Goal: Task Accomplishment & Management: Use online tool/utility

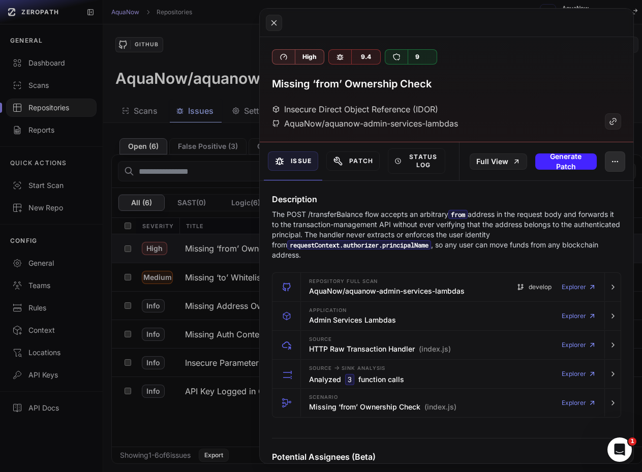
click at [611, 168] on button "button" at bounding box center [615, 162] width 20 height 20
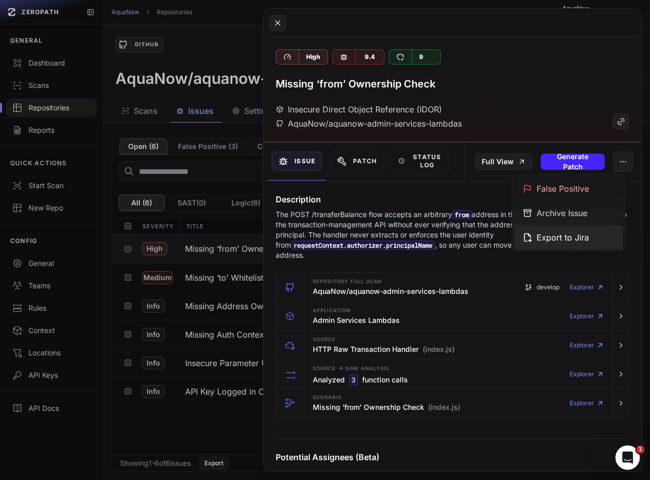
click at [574, 237] on div "Export to Jira" at bounding box center [568, 237] width 109 height 24
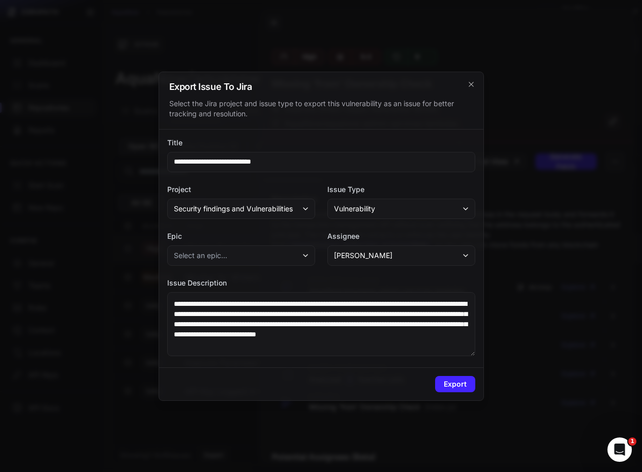
click at [573, 83] on div at bounding box center [321, 236] width 642 height 472
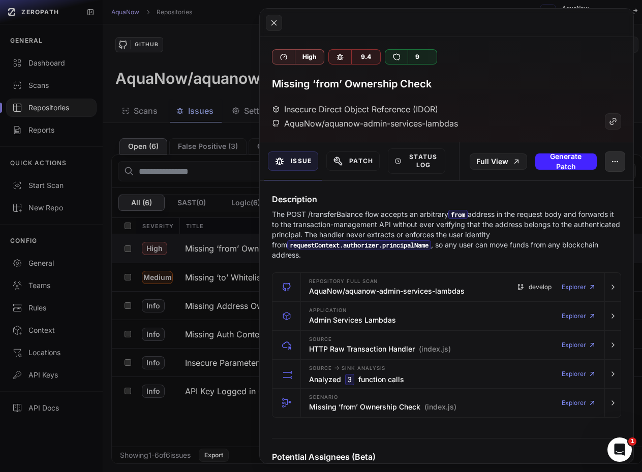
click at [611, 161] on icon "button" at bounding box center [615, 162] width 8 height 8
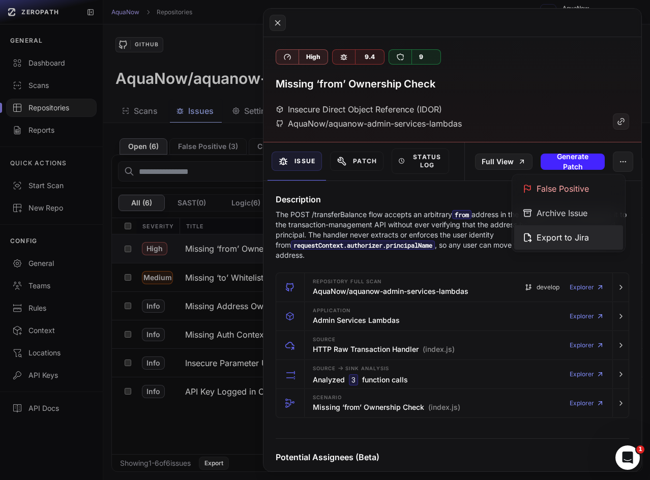
click at [546, 230] on div "Export to Jira" at bounding box center [568, 237] width 109 height 24
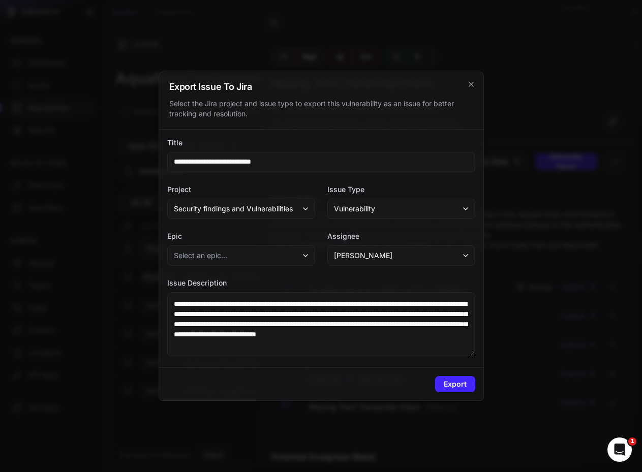
click at [260, 209] on span "Security findings and Vulnerabilities" at bounding box center [233, 209] width 119 height 10
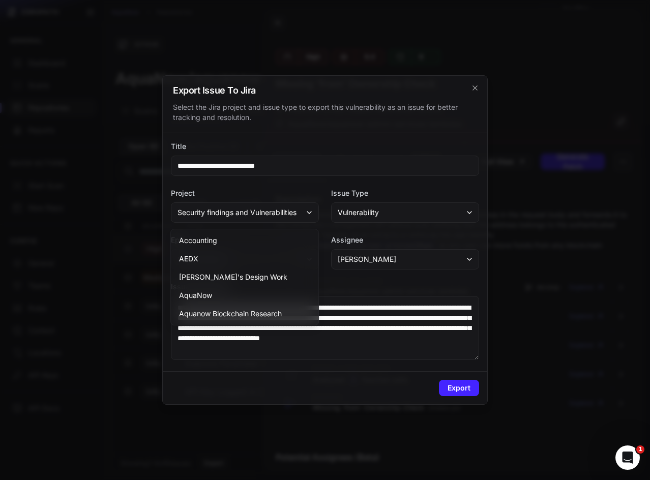
click at [305, 187] on div "**********" at bounding box center [325, 252] width 324 height 238
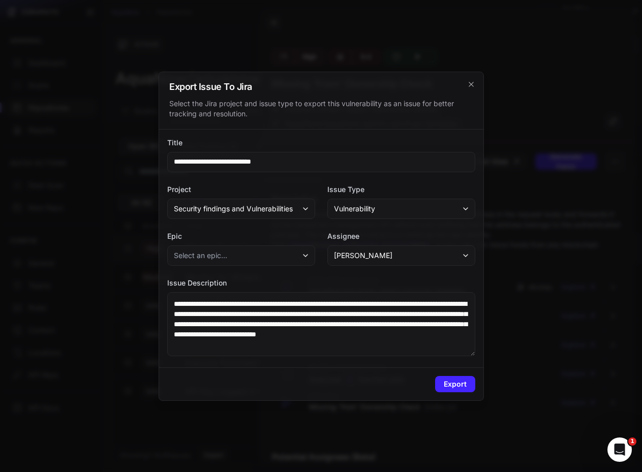
click at [376, 213] on button "Vulnerability" at bounding box center [402, 209] width 148 height 20
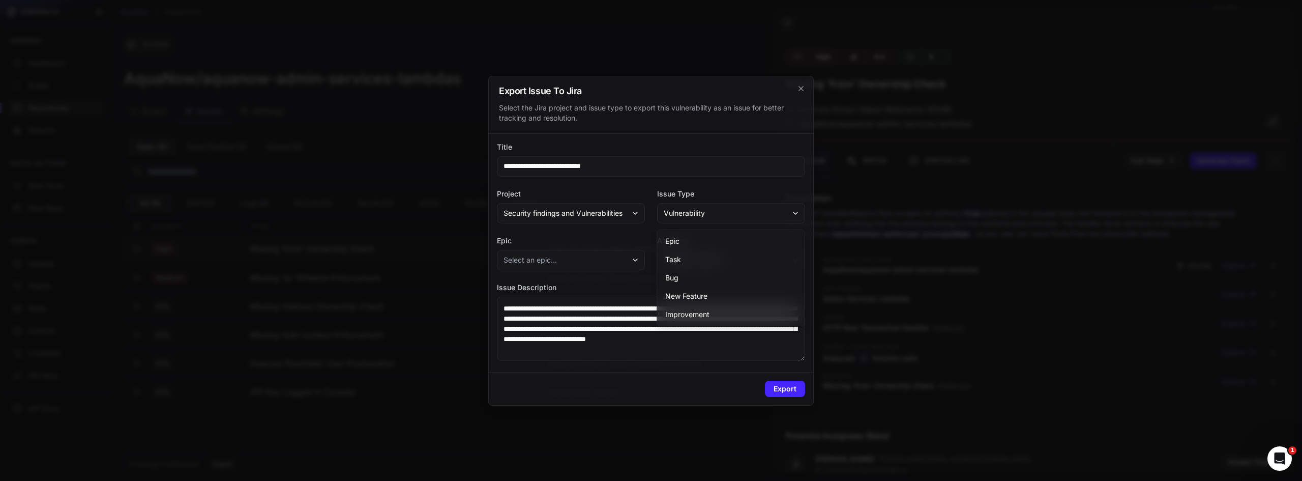
click at [380, 54] on div at bounding box center [651, 240] width 1302 height 481
click at [317, 40] on div at bounding box center [651, 240] width 1302 height 481
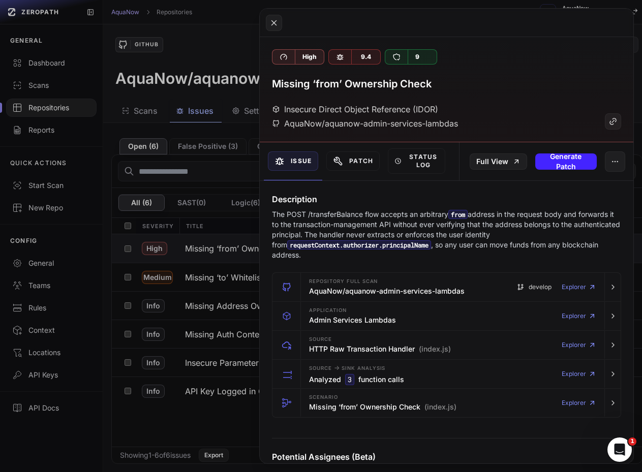
drag, startPoint x: 206, startPoint y: 51, endPoint x: 190, endPoint y: 82, distance: 35.3
click at [205, 51] on button at bounding box center [321, 236] width 642 height 472
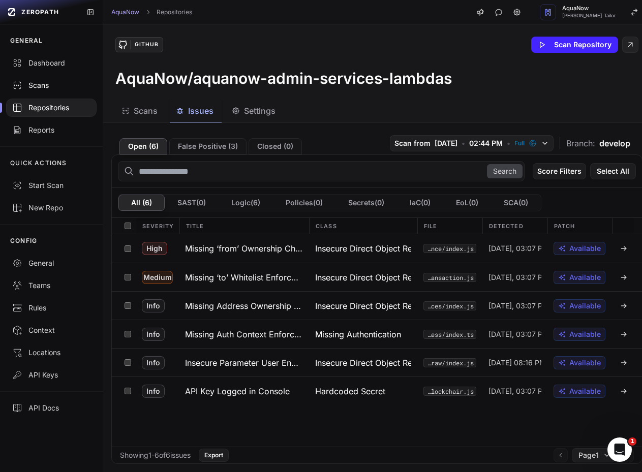
click at [67, 79] on link "Scans" at bounding box center [51, 85] width 103 height 22
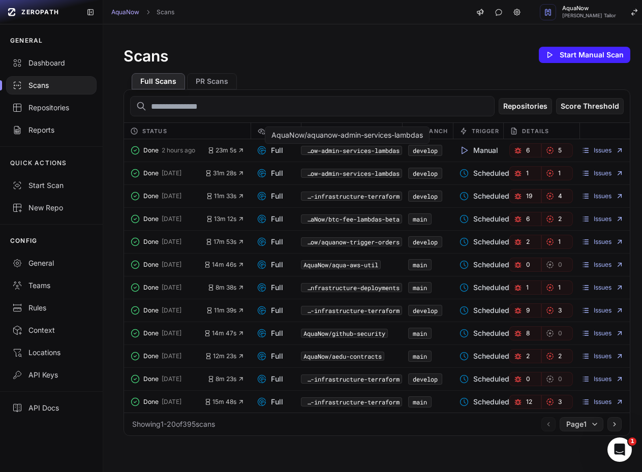
click at [382, 152] on code "AquaNow/aquanow-admin-services-lambdas" at bounding box center [351, 150] width 101 height 9
copy link "develop"
drag, startPoint x: 407, startPoint y: 152, endPoint x: 438, endPoint y: 155, distance: 31.7
click at [438, 155] on code "develop" at bounding box center [425, 150] width 34 height 11
click at [429, 154] on link "develop" at bounding box center [425, 150] width 25 height 8
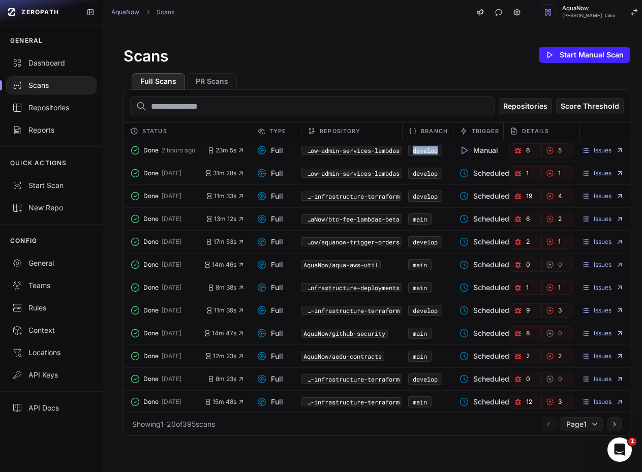
click at [515, 155] on link "6" at bounding box center [526, 150] width 32 height 14
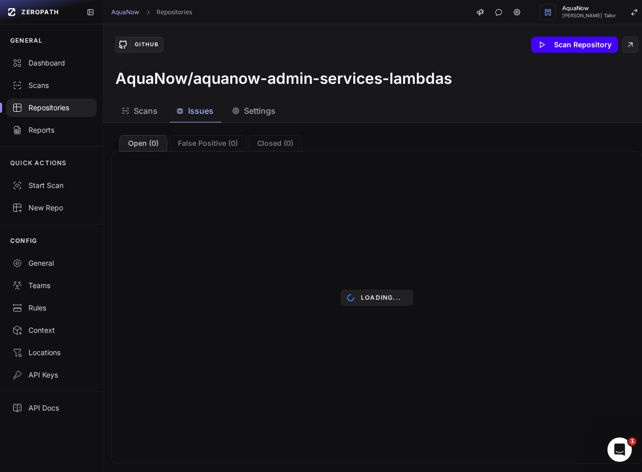
click at [561, 46] on button "Scan Repository" at bounding box center [574, 45] width 87 height 16
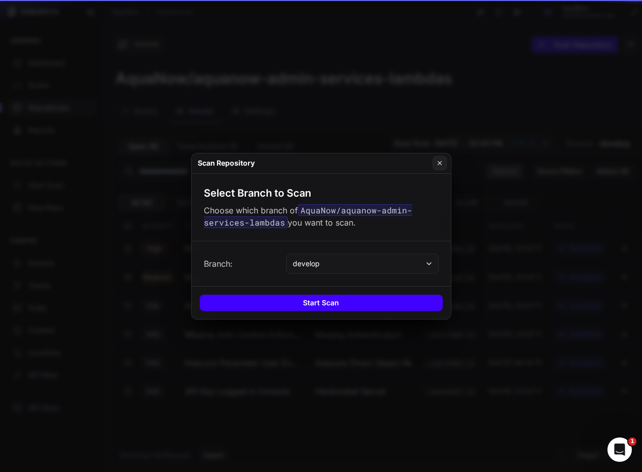
click at [306, 298] on button "Start Scan" at bounding box center [321, 303] width 243 height 16
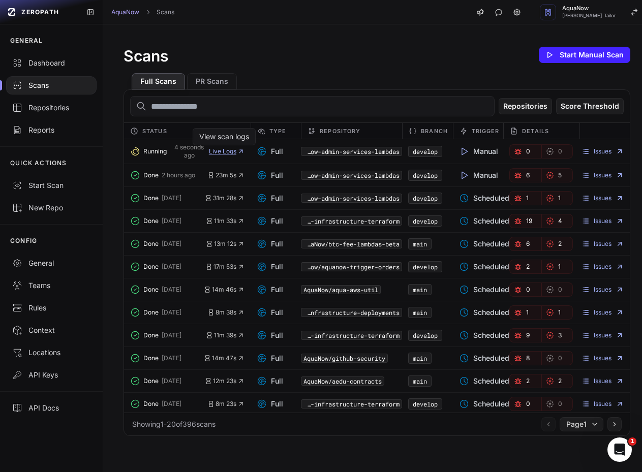
click at [214, 150] on span "Live Logs" at bounding box center [227, 151] width 36 height 8
click at [526, 150] on span "0" at bounding box center [528, 151] width 4 height 8
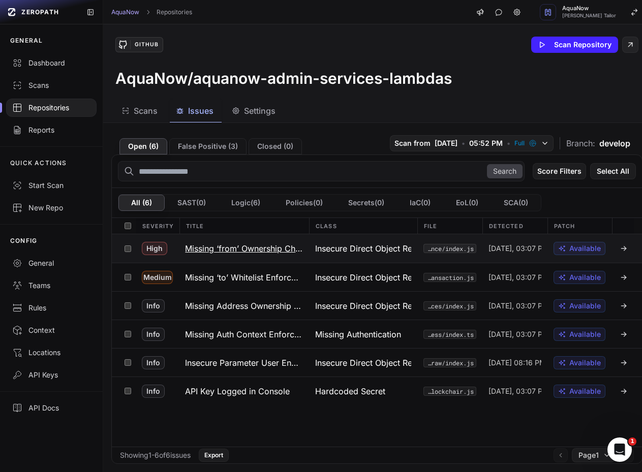
click at [202, 244] on h3 "Missing ‘from’ Ownership Check" at bounding box center [244, 249] width 118 height 12
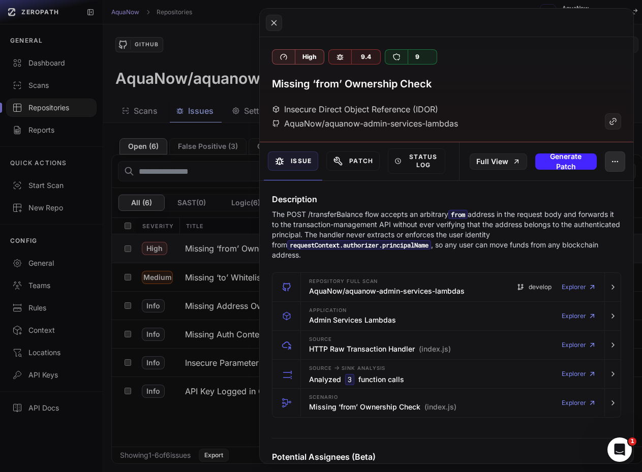
click at [605, 168] on button "button" at bounding box center [615, 162] width 20 height 20
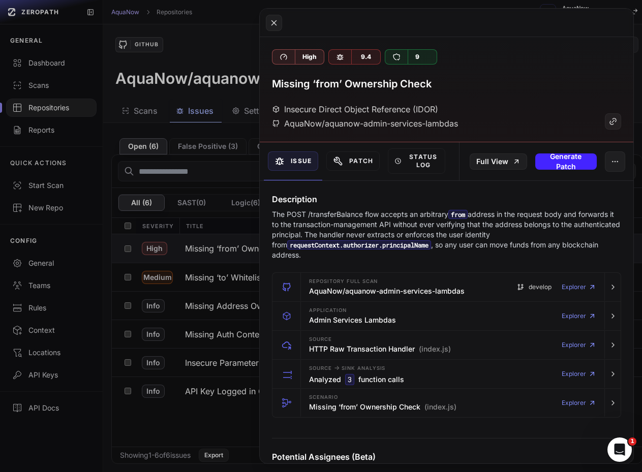
click at [206, 274] on button at bounding box center [321, 236] width 642 height 472
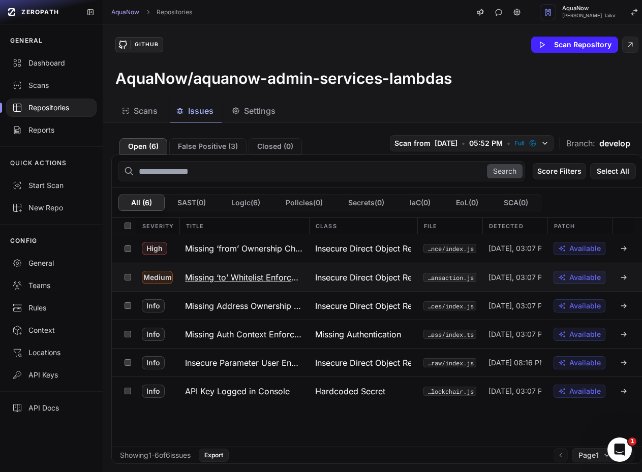
click at [213, 274] on h3 "Missing ‘to’ Whitelist Enforcement" at bounding box center [244, 278] width 118 height 12
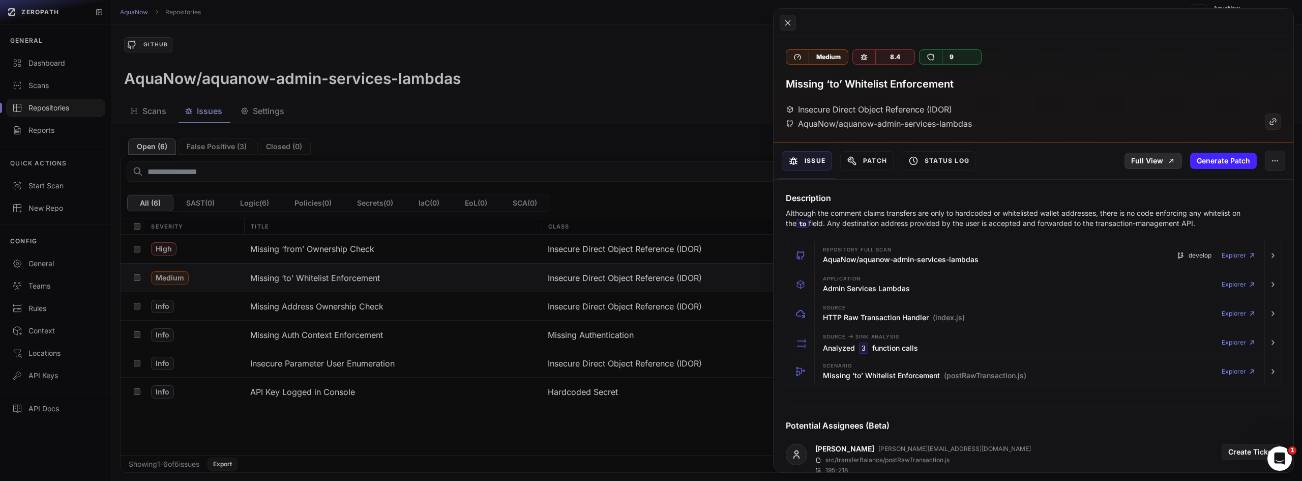
click at [642, 159] on link "Full View" at bounding box center [1152, 161] width 57 height 16
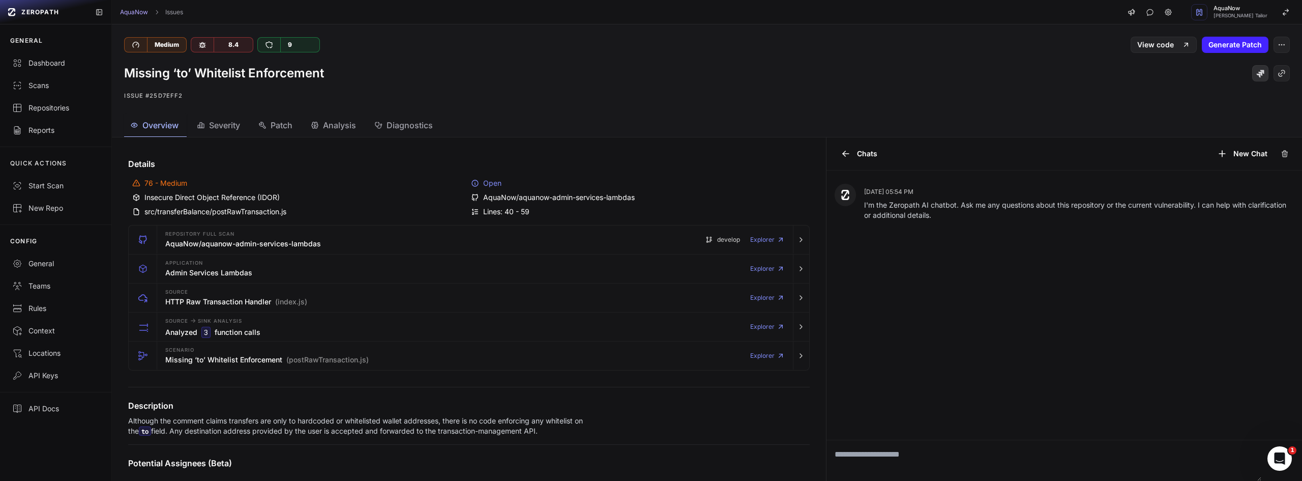
click at [642, 73] on icon at bounding box center [1260, 74] width 8 height 8
click at [65, 86] on div "Scans" at bounding box center [55, 85] width 87 height 10
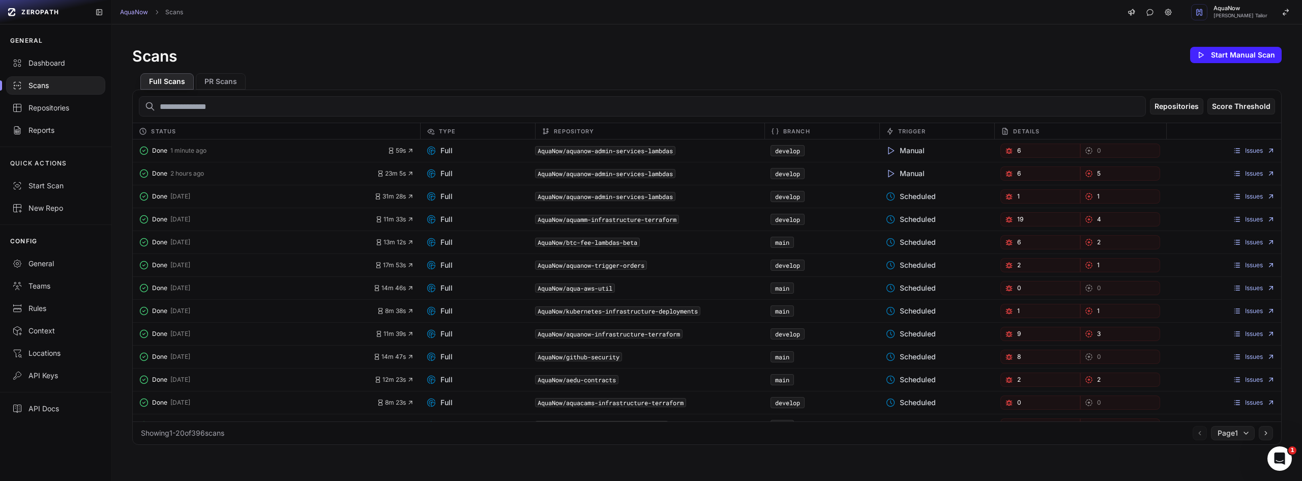
drag, startPoint x: 750, startPoint y: 61, endPoint x: 772, endPoint y: 64, distance: 23.1
click at [642, 61] on div "Scans Start Manual Scan" at bounding box center [706, 55] width 1149 height 20
click at [642, 149] on link "6" at bounding box center [1040, 150] width 80 height 14
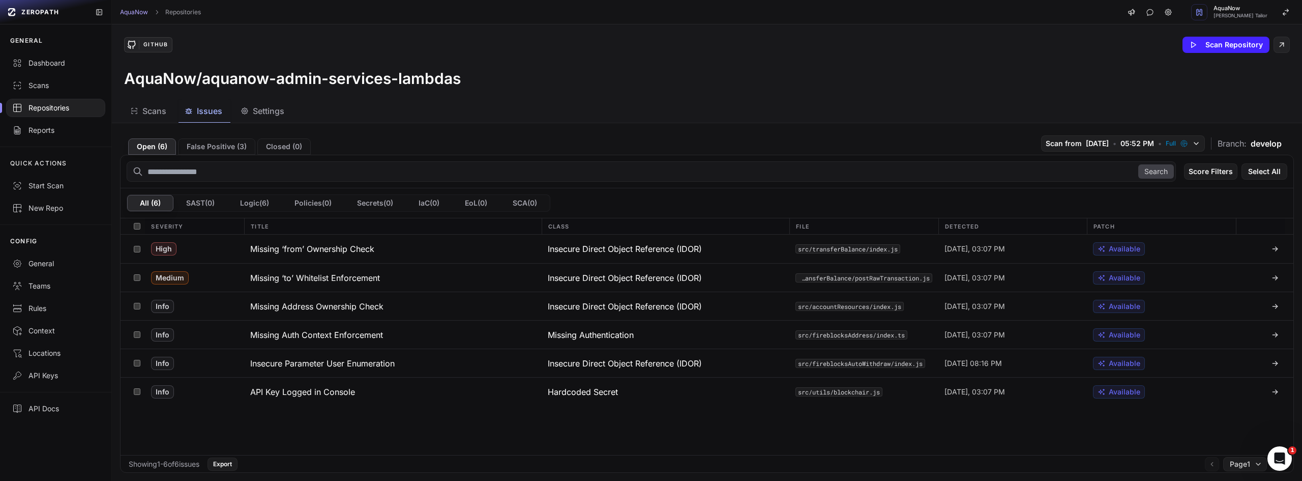
click at [642, 78] on div "AquaNow/aquanow-admin-services-lambdas" at bounding box center [707, 78] width 1166 height 18
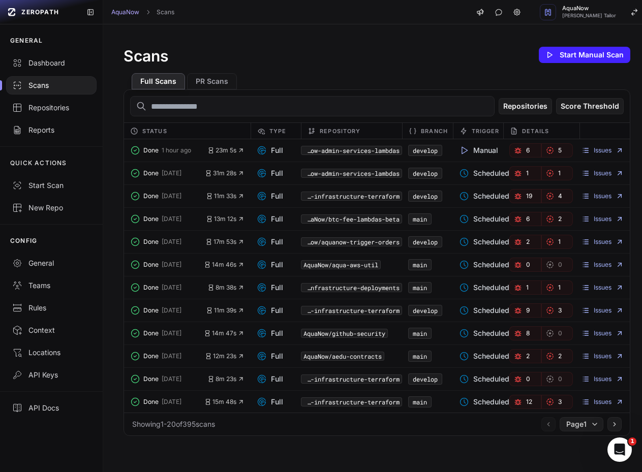
click at [516, 175] on icon "button" at bounding box center [518, 173] width 8 height 8
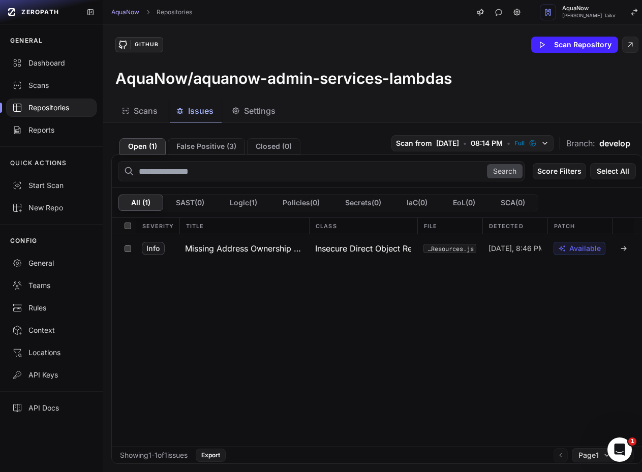
click at [171, 337] on div "Info Missing Address Ownership Check Insecure Direct Object Reference (IDOR) sr…" at bounding box center [377, 340] width 530 height 213
click at [62, 97] on div at bounding box center [51, 108] width 103 height 22
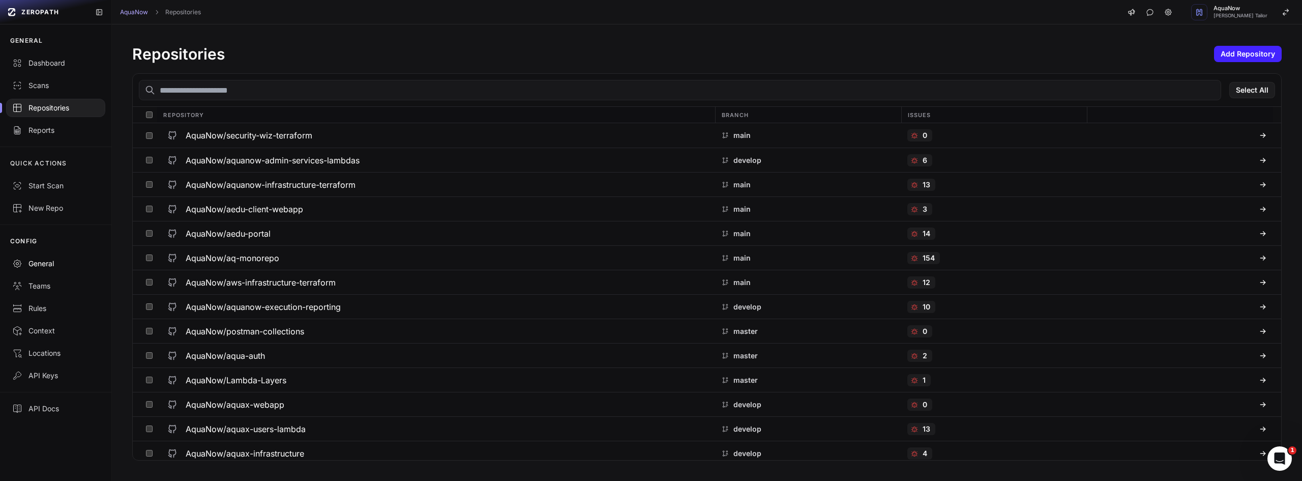
click at [42, 258] on link "General" at bounding box center [55, 263] width 111 height 22
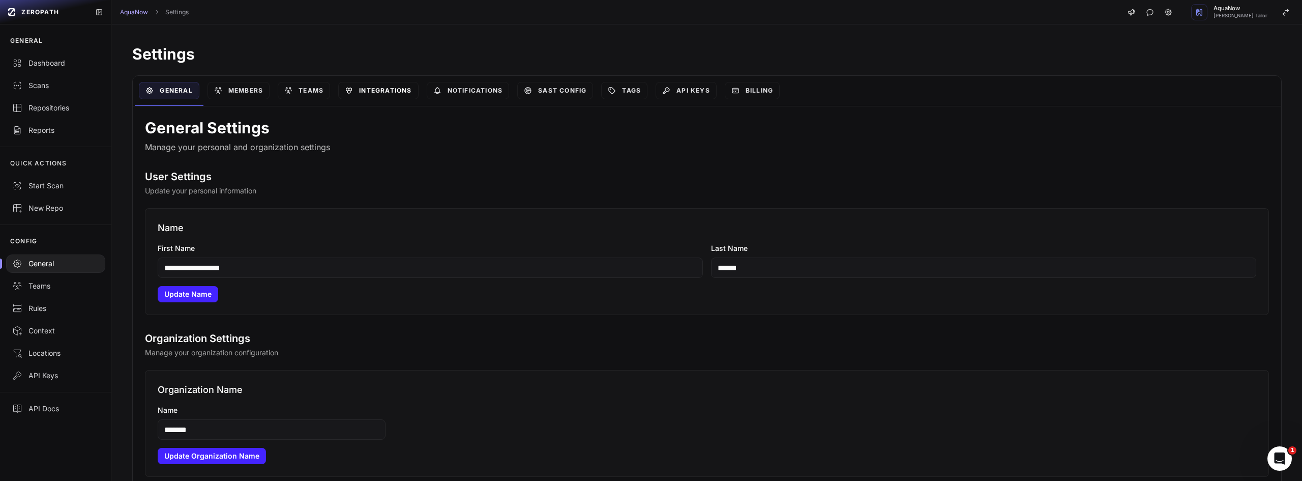
click at [391, 84] on link "Integrations" at bounding box center [378, 90] width 80 height 17
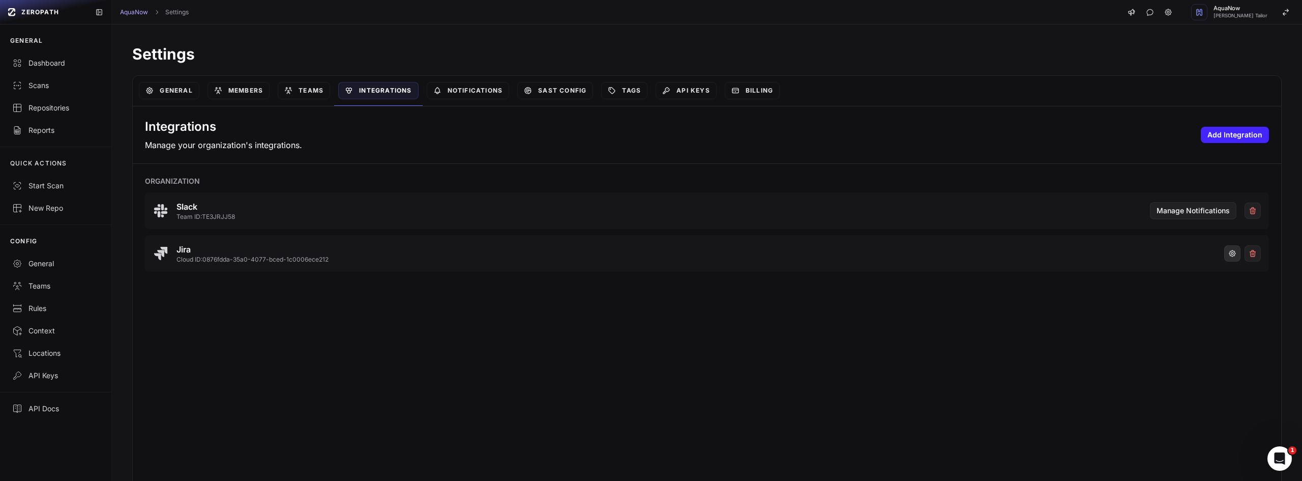
click at [1229, 251] on icon "button" at bounding box center [1232, 253] width 6 height 6
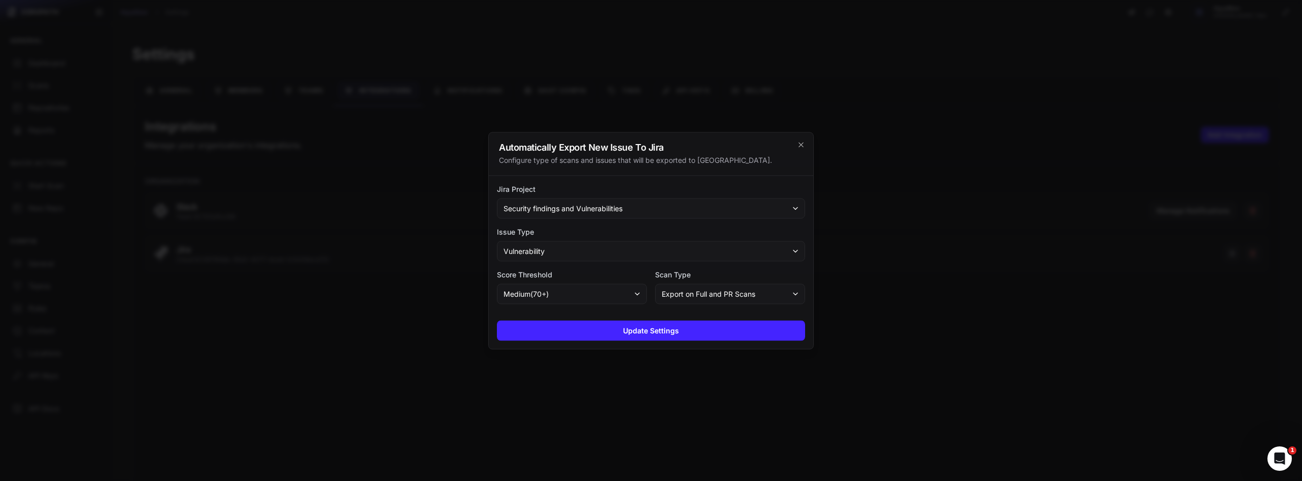
click at [638, 205] on button "Security findings and Vulnerabilities" at bounding box center [651, 208] width 308 height 20
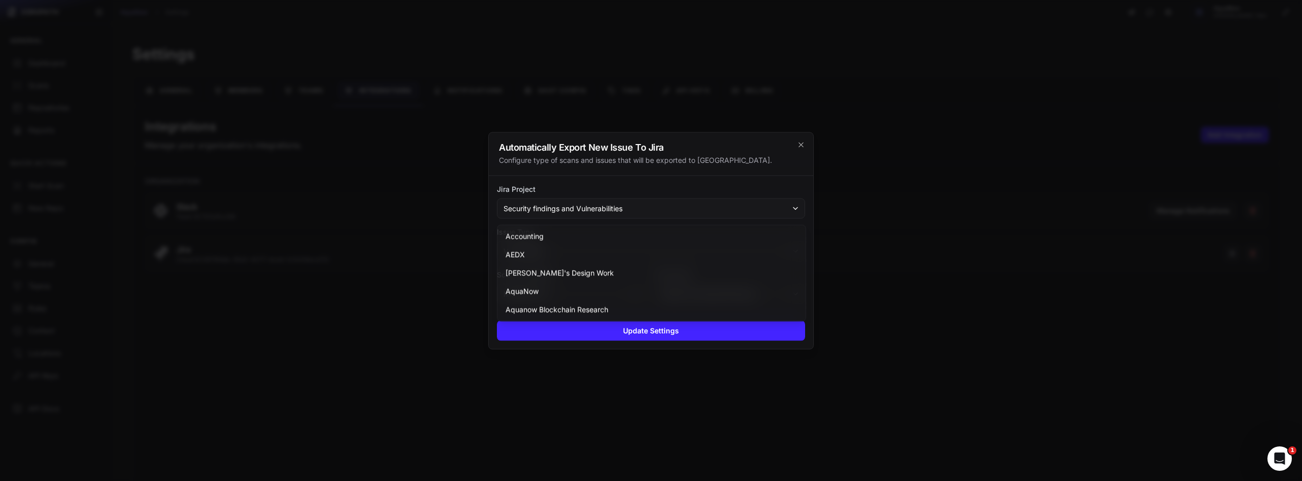
click at [648, 193] on label "Jira Project" at bounding box center [651, 189] width 308 height 10
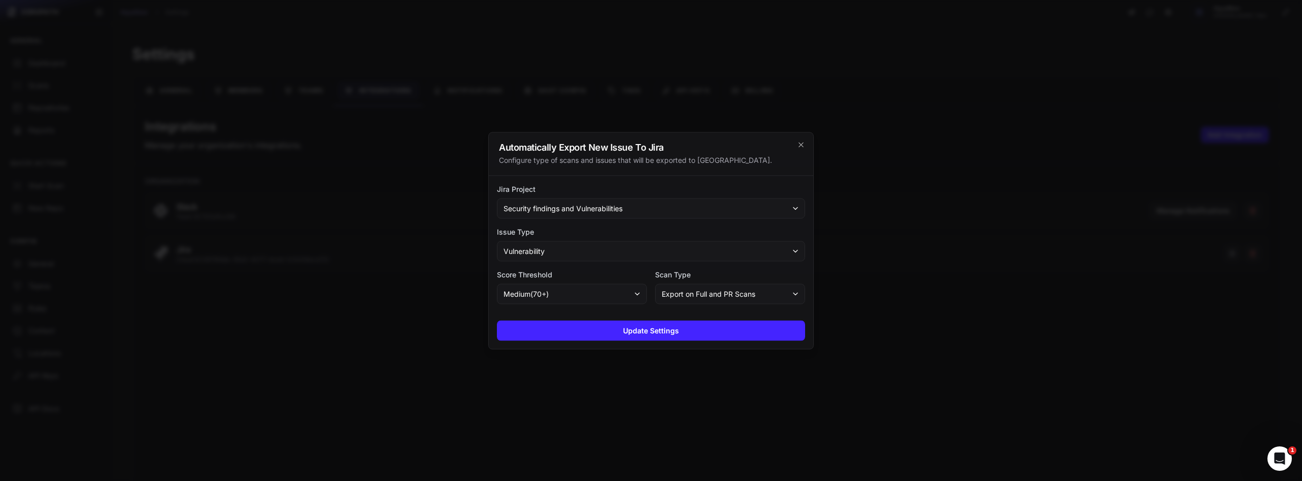
click at [597, 217] on button "Security findings and Vulnerabilities" at bounding box center [651, 208] width 308 height 20
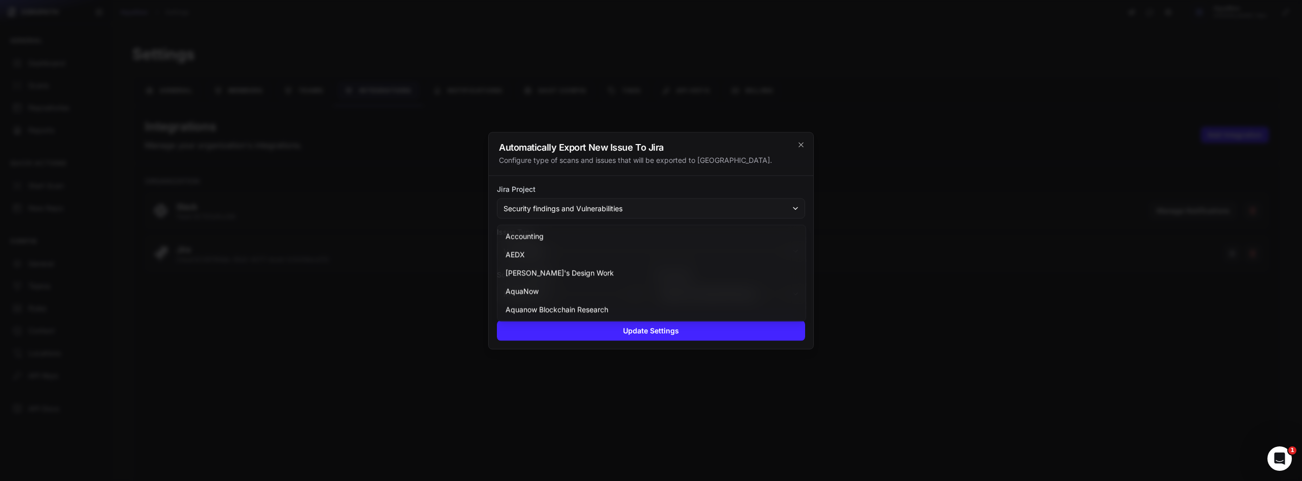
click at [600, 211] on span "Security findings and Vulnerabilities" at bounding box center [562, 208] width 119 height 10
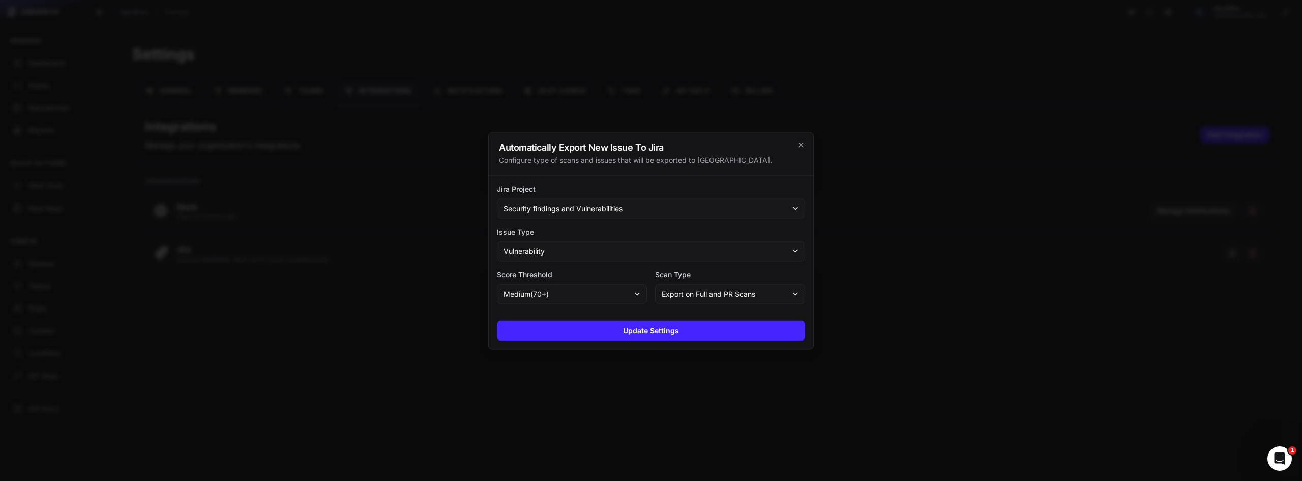
click at [577, 208] on span "Security findings and Vulnerabilities" at bounding box center [562, 208] width 119 height 10
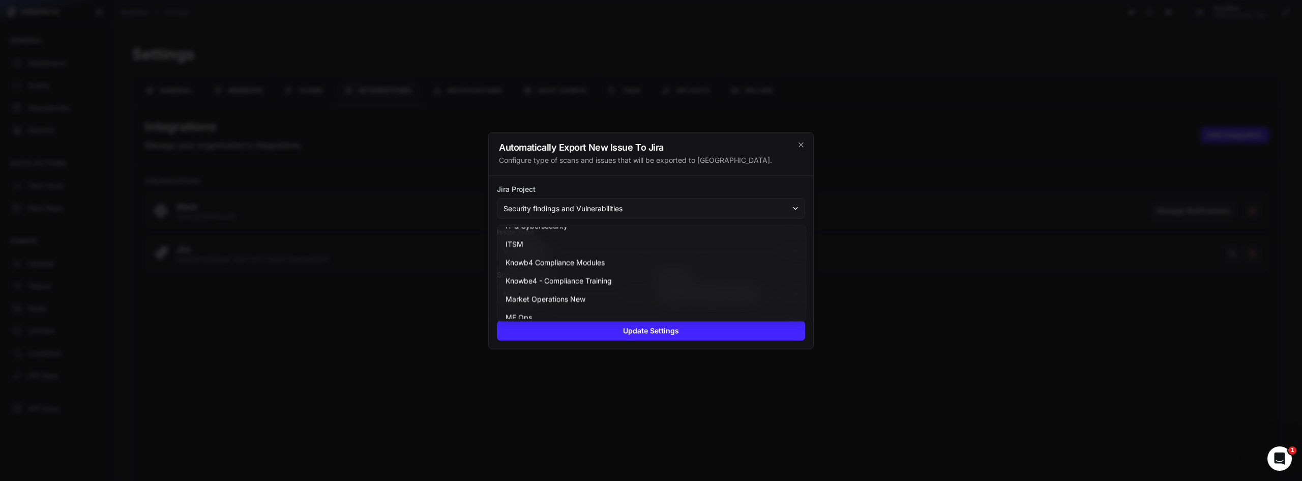
scroll to position [769, 0]
click at [564, 267] on span "Security findings and Vulnerabilities" at bounding box center [565, 272] width 119 height 10
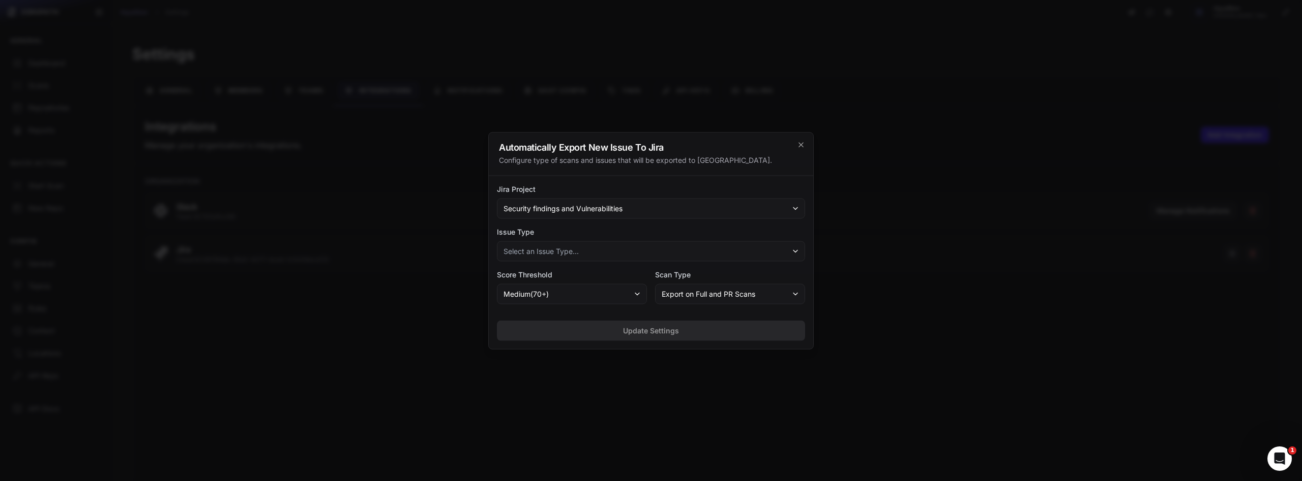
click at [690, 246] on button "Select an Issue Type..." at bounding box center [651, 251] width 308 height 20
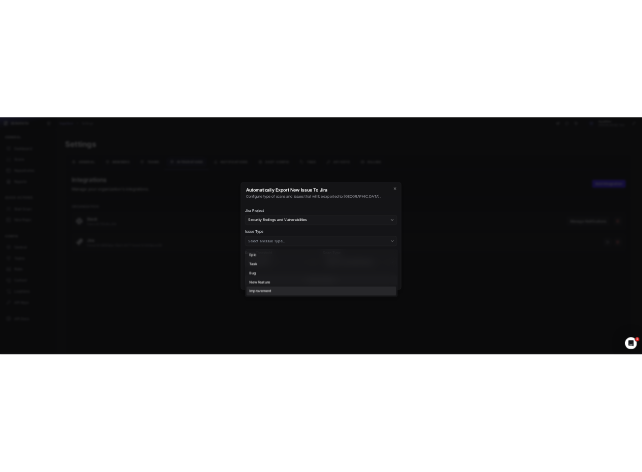
scroll to position [18, 0]
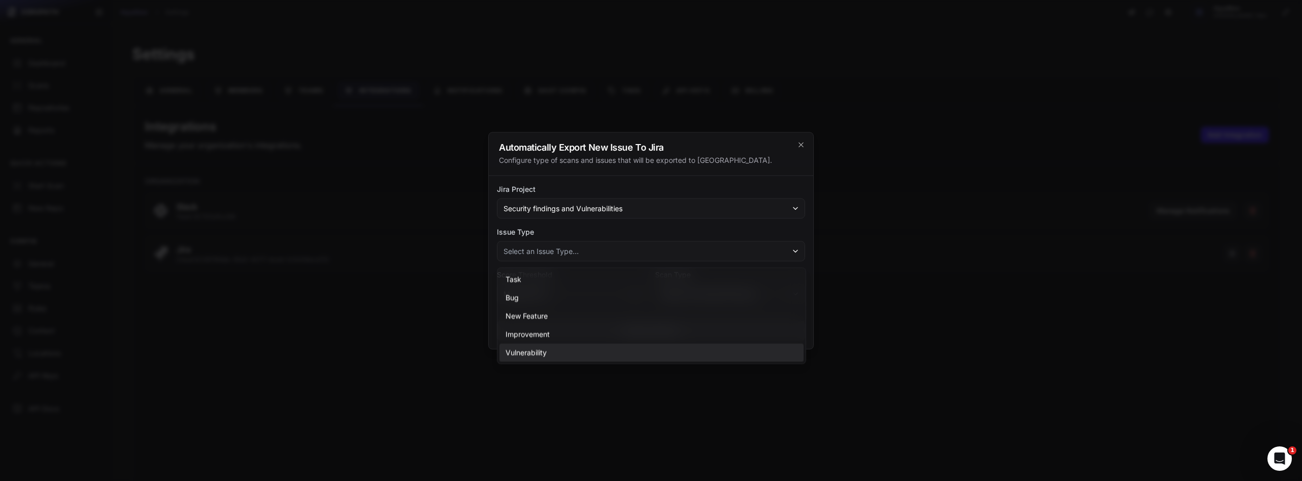
click at [532, 358] on div "Vulnerability" at bounding box center [651, 352] width 304 height 18
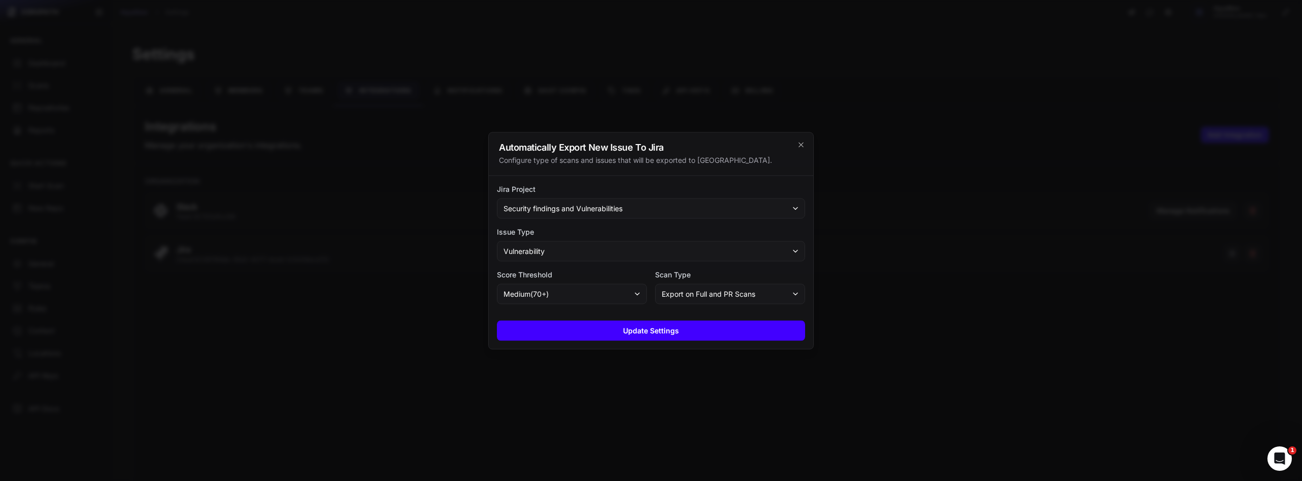
click at [573, 334] on button "Update Settings" at bounding box center [651, 330] width 308 height 20
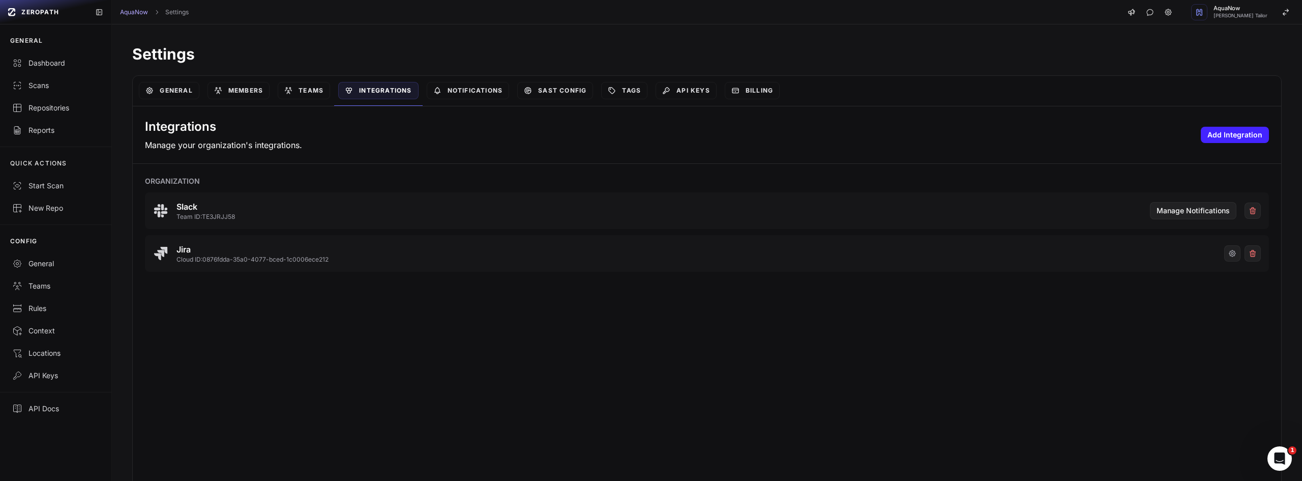
click at [932, 370] on div "Integrations Manage your organization's integrations. Add Integration Organizat…" at bounding box center [707, 297] width 1148 height 382
click at [899, 347] on div "Integrations Manage your organization's integrations. Add Integration Organizat…" at bounding box center [707, 297] width 1148 height 382
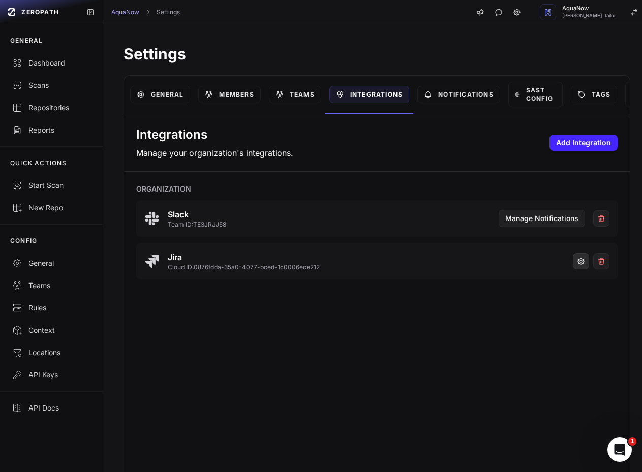
click at [573, 260] on button "button" at bounding box center [581, 261] width 16 height 16
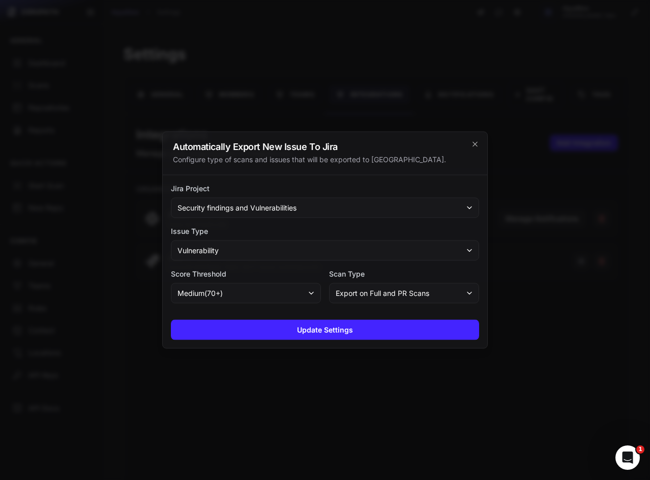
click at [251, 85] on div at bounding box center [325, 240] width 650 height 480
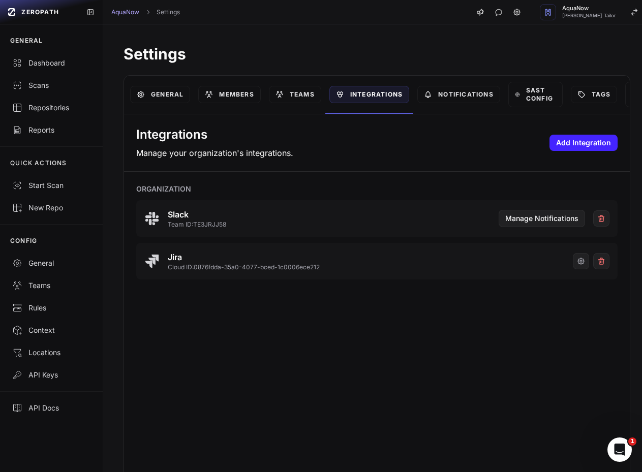
click at [276, 84] on div "Teams" at bounding box center [295, 95] width 61 height 38
click at [578, 264] on icon "button" at bounding box center [581, 261] width 6 height 6
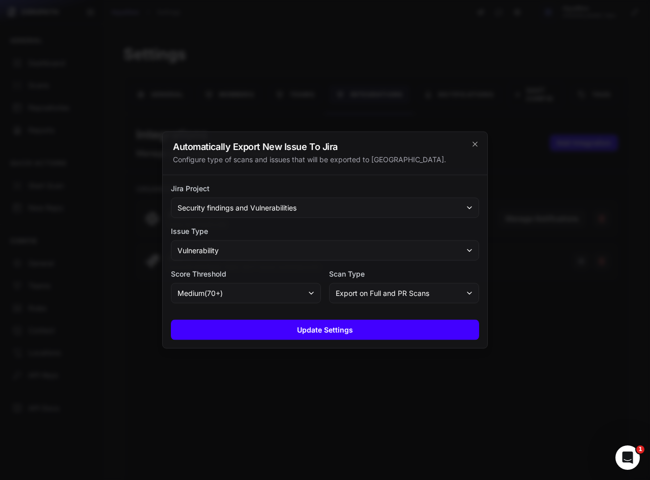
click at [345, 332] on button "Update Settings" at bounding box center [325, 330] width 308 height 20
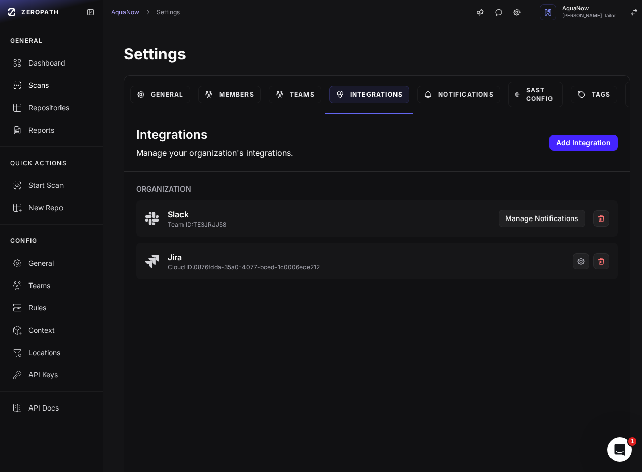
click at [56, 85] on div "Scans" at bounding box center [51, 85] width 78 height 10
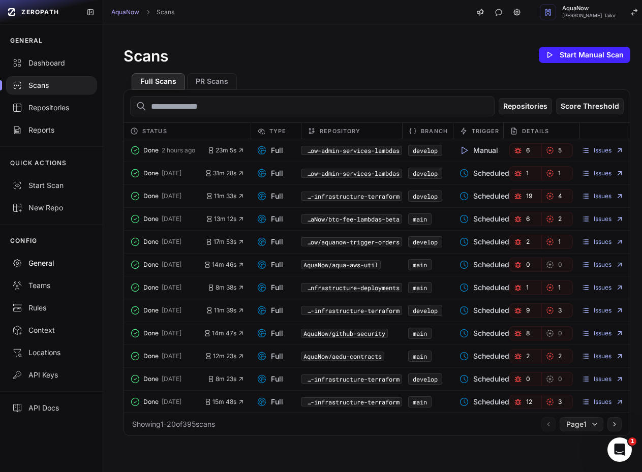
click at [42, 264] on div "General" at bounding box center [51, 263] width 78 height 10
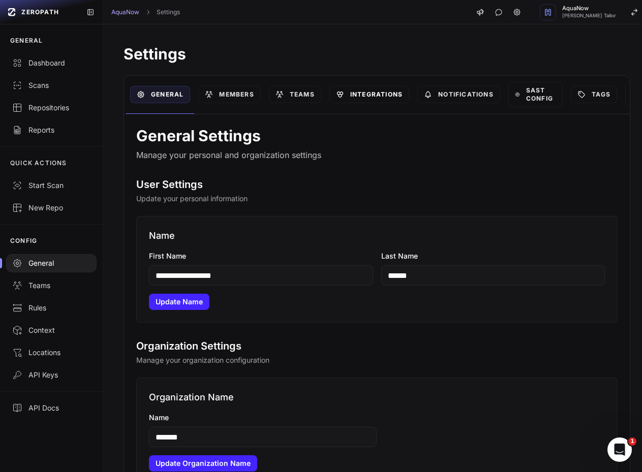
click at [353, 94] on link "Integrations" at bounding box center [370, 94] width 80 height 17
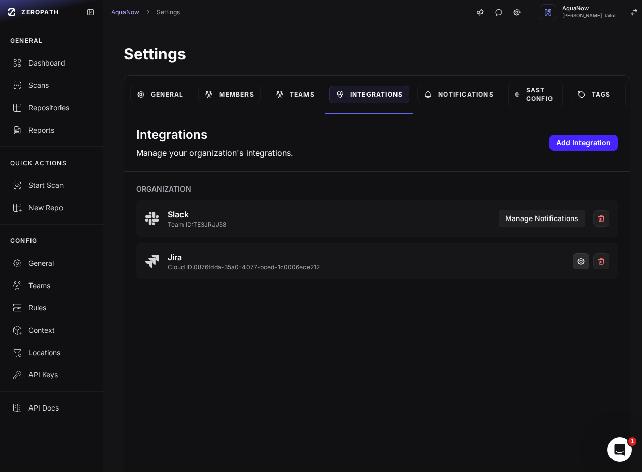
click at [573, 263] on button "button" at bounding box center [581, 261] width 16 height 16
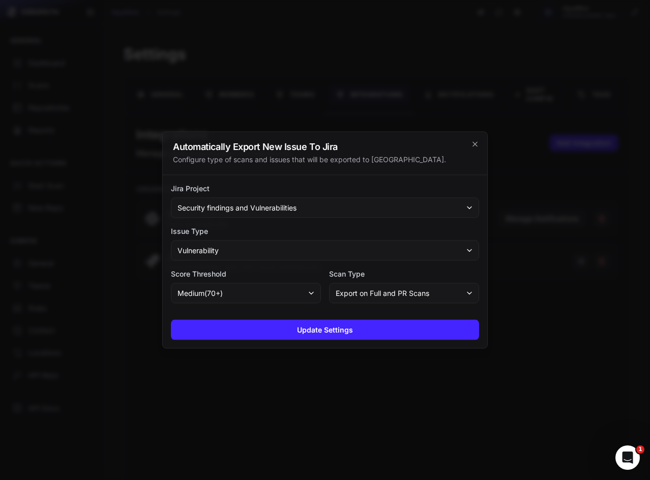
click at [234, 220] on div "Jira Project Security findings and Vulnerabilities Issue Type Vulnerability Sco…" at bounding box center [325, 243] width 324 height 136
click at [237, 211] on span "Security findings and Vulnerabilities" at bounding box center [236, 208] width 119 height 10
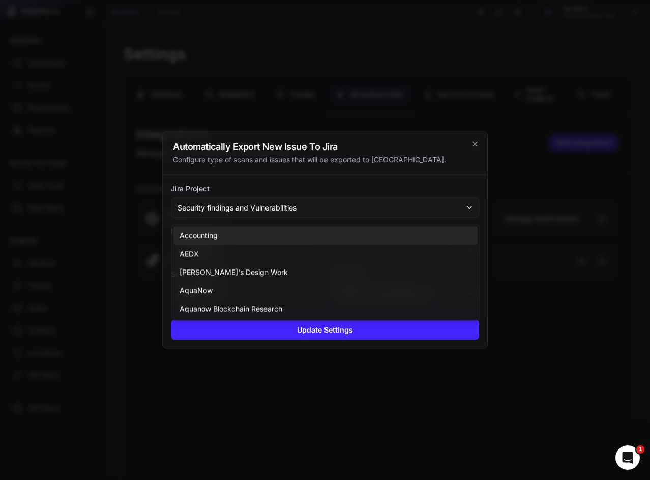
click at [214, 239] on span "Accounting" at bounding box center [199, 236] width 38 height 10
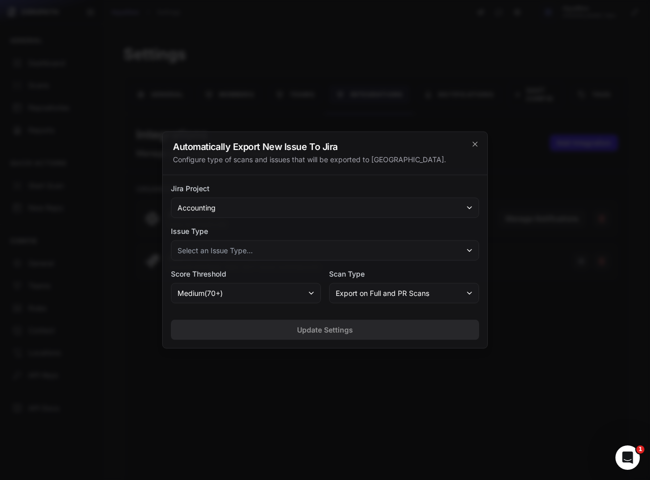
click at [213, 246] on span "Select an Issue Type..." at bounding box center [214, 251] width 75 height 10
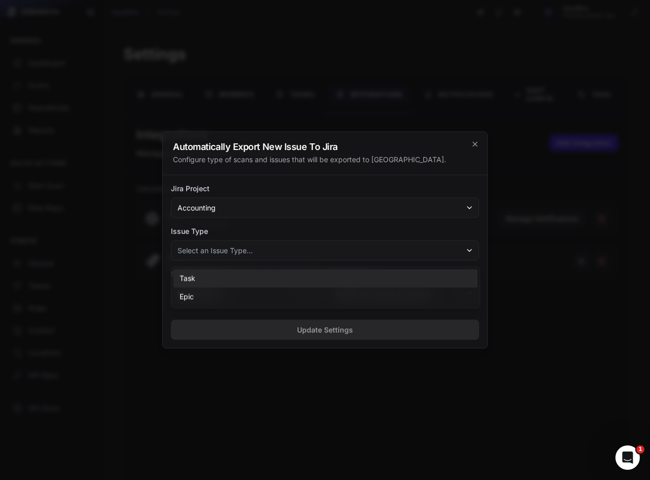
click at [198, 281] on div "Task" at bounding box center [325, 279] width 304 height 18
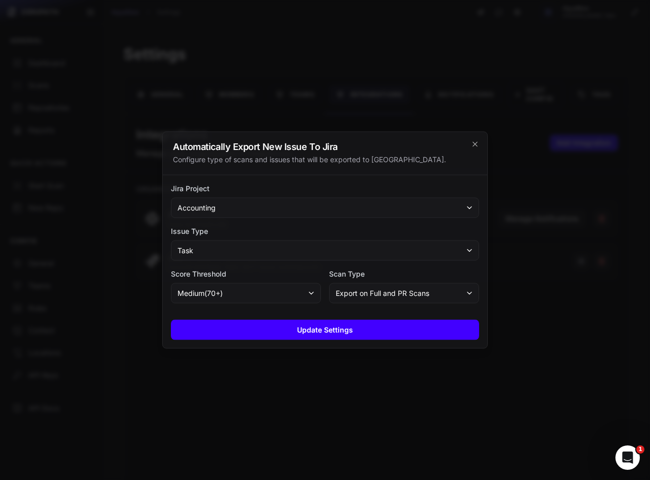
click at [228, 334] on button "Update Settings" at bounding box center [325, 330] width 308 height 20
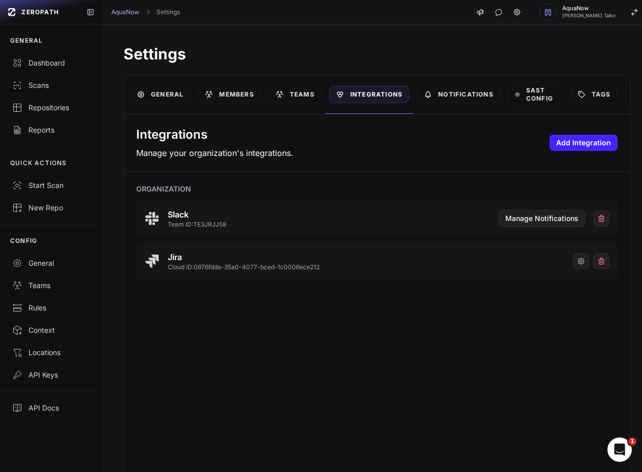
drag, startPoint x: 512, startPoint y: 320, endPoint x: 539, endPoint y: 289, distance: 41.1
click at [509, 321] on div "Integrations Manage your organization's integrations. Add Integration Organizat…" at bounding box center [377, 297] width 506 height 366
click at [573, 256] on button "button" at bounding box center [581, 261] width 16 height 16
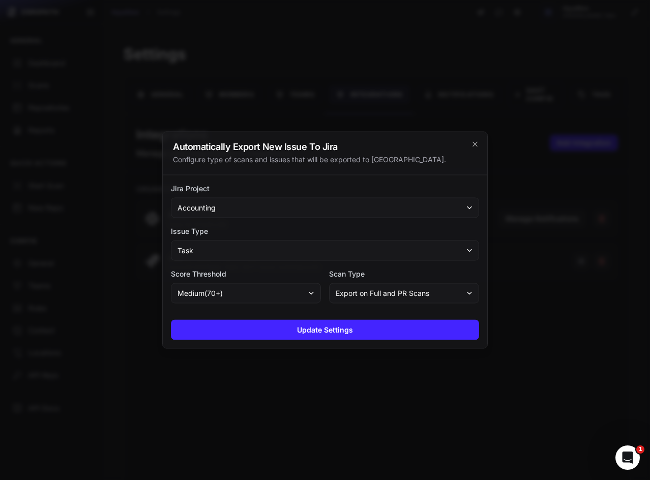
click at [205, 206] on span "Accounting" at bounding box center [196, 208] width 38 height 10
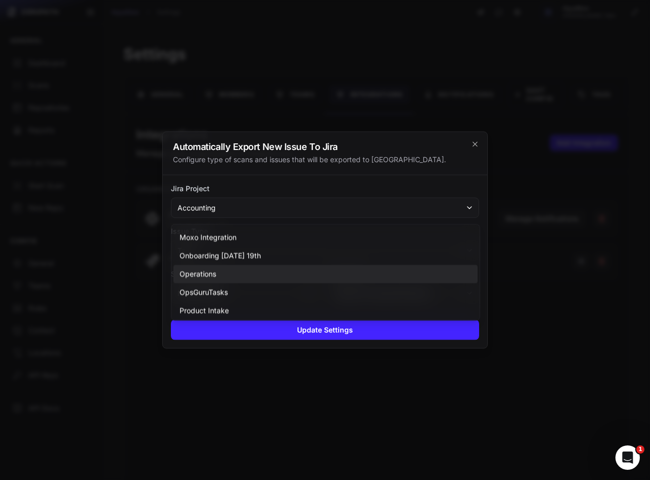
scroll to position [769, 0]
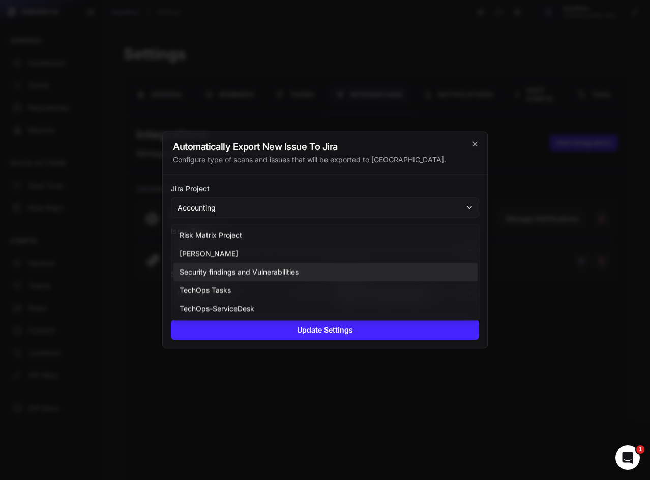
click at [242, 265] on div "Security findings and Vulnerabilities" at bounding box center [325, 272] width 304 height 18
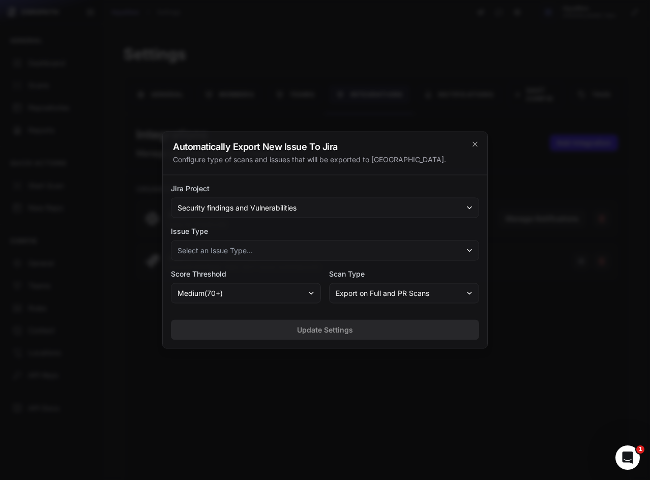
click at [249, 252] on span "Select an Issue Type..." at bounding box center [214, 251] width 75 height 10
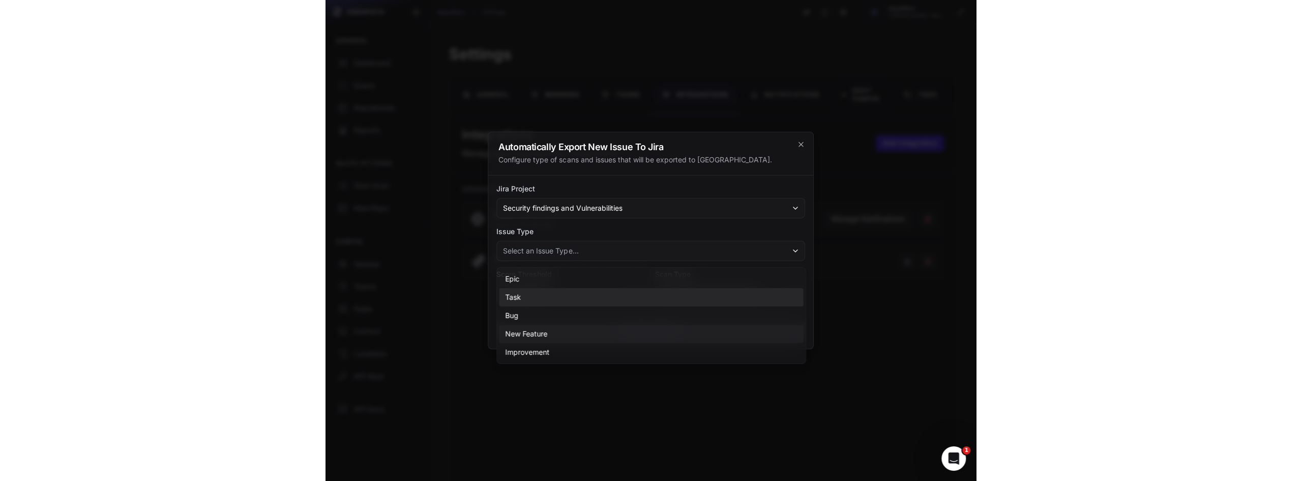
scroll to position [18, 0]
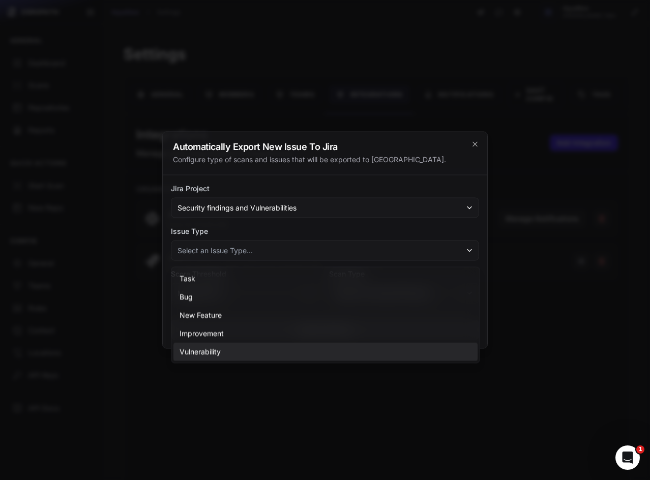
click at [207, 347] on span "Vulnerability" at bounding box center [200, 352] width 41 height 10
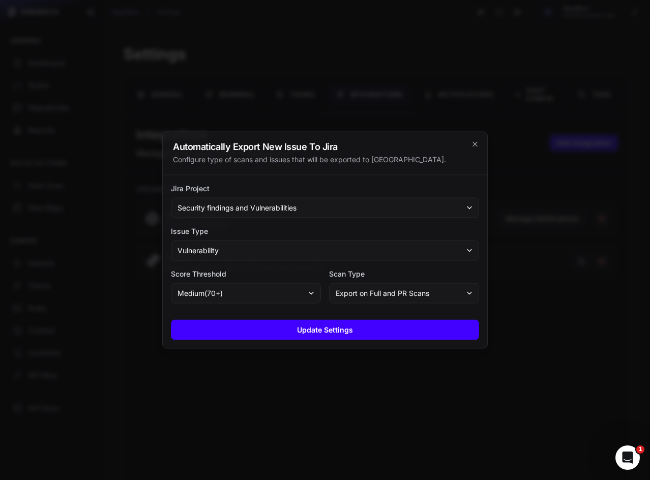
click at [245, 327] on button "Update Settings" at bounding box center [325, 330] width 308 height 20
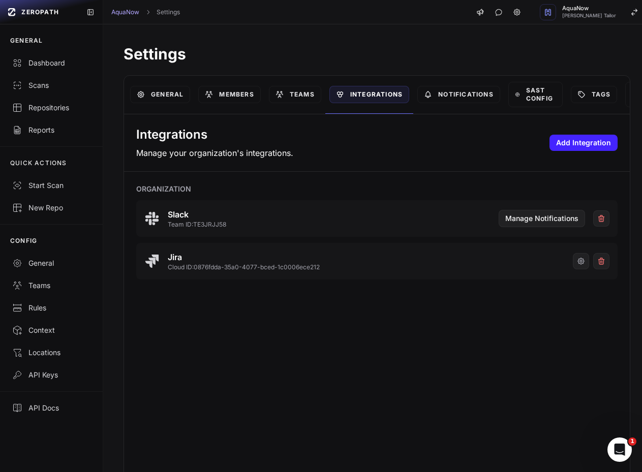
click at [309, 53] on h1 "Settings" at bounding box center [377, 54] width 507 height 18
click at [278, 43] on div "Settings General Members Teams Integrations Notifications SAST Config Tags API …" at bounding box center [377, 247] width 548 height 446
click at [55, 88] on div "Scans" at bounding box center [51, 85] width 78 height 10
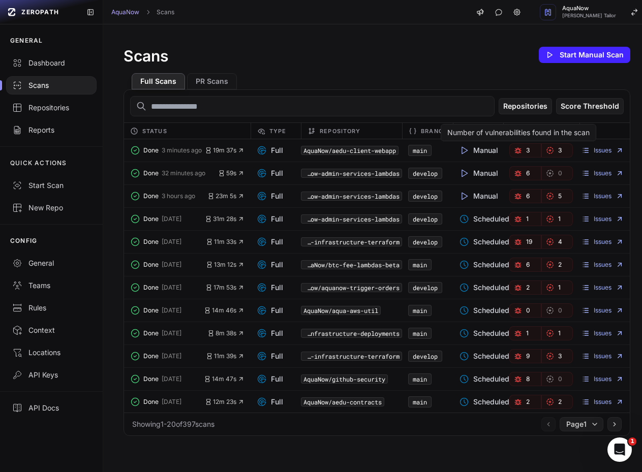
click at [526, 148] on span "3" at bounding box center [528, 150] width 4 height 8
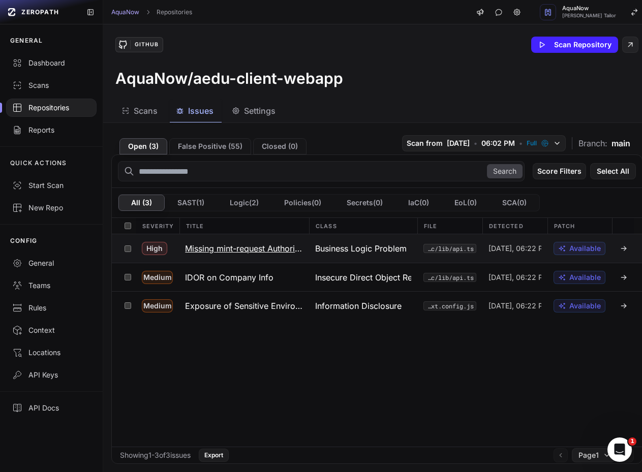
click at [314, 241] on div "Business Logic Problem" at bounding box center [363, 248] width 108 height 28
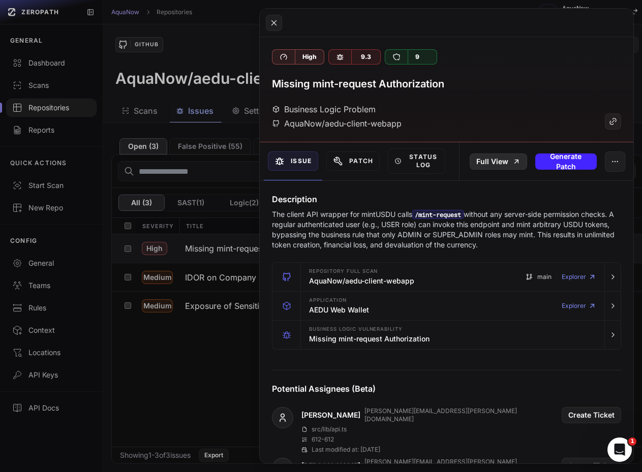
click at [497, 157] on link "Full View" at bounding box center [498, 162] width 57 height 16
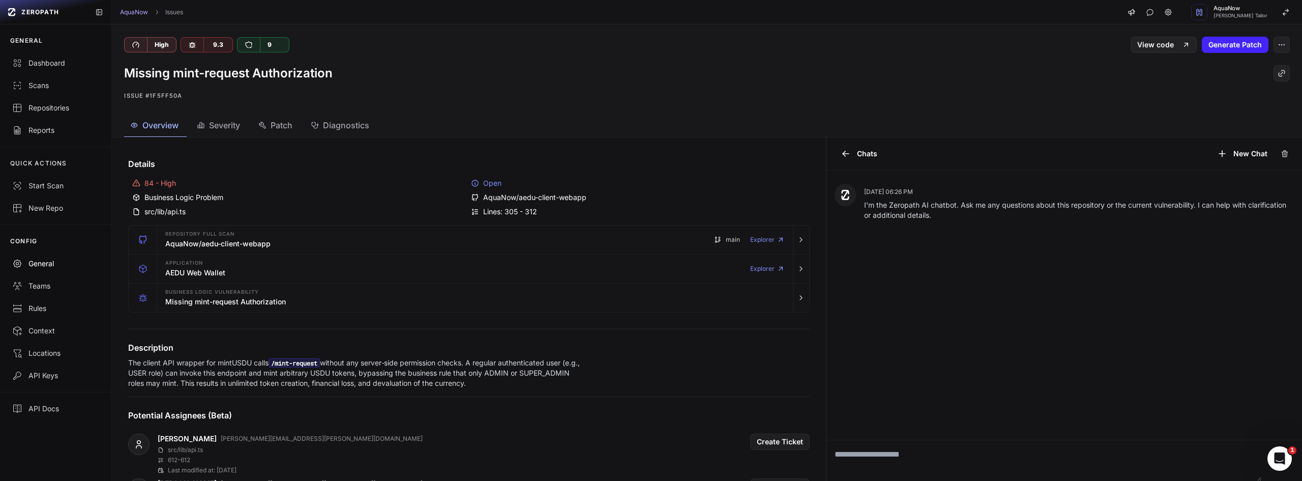
click at [42, 261] on div "General" at bounding box center [55, 263] width 87 height 10
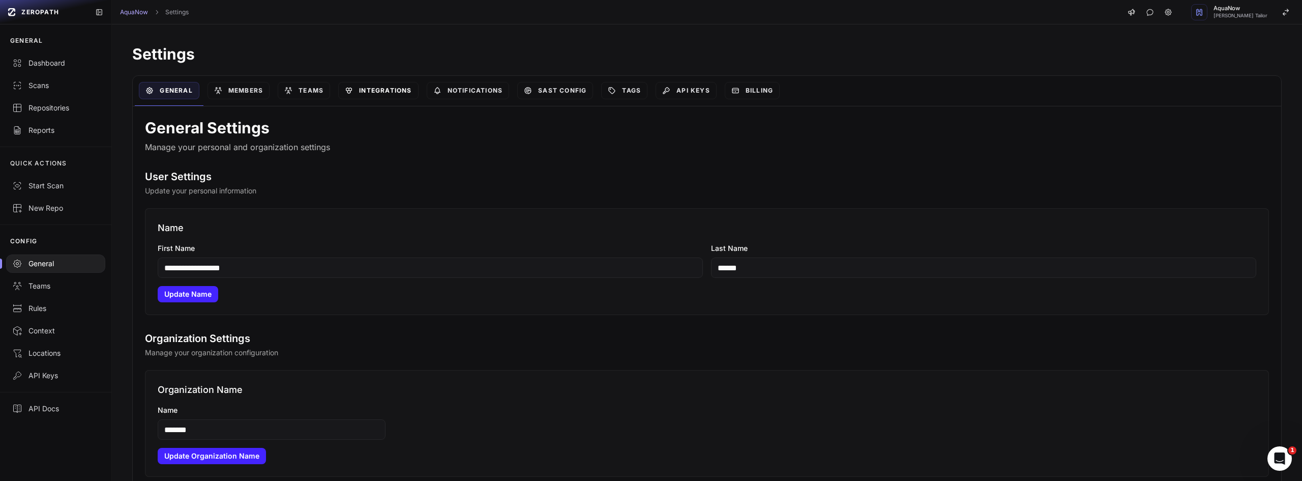
click at [408, 85] on link "Integrations" at bounding box center [378, 90] width 80 height 17
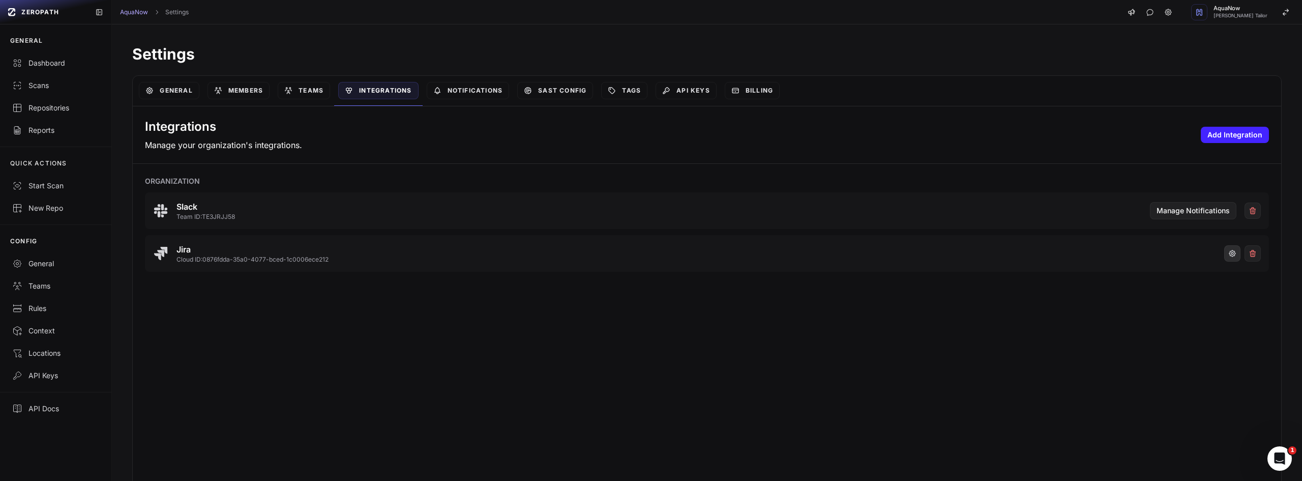
click at [642, 259] on button "button" at bounding box center [1232, 253] width 16 height 16
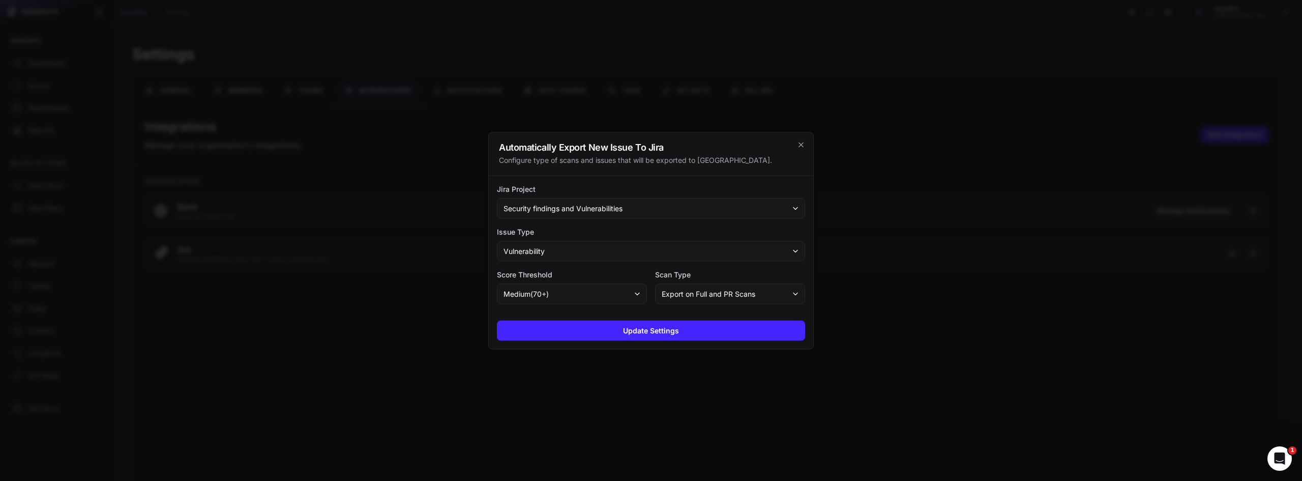
click at [584, 213] on button "Security findings and Vulnerabilities" at bounding box center [651, 208] width 308 height 20
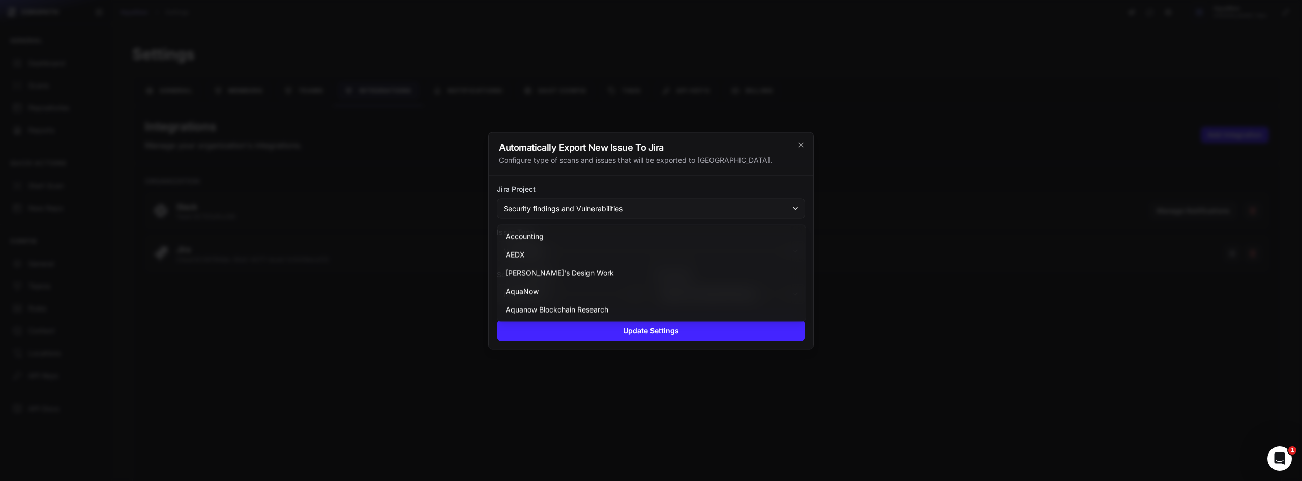
click at [615, 181] on div "Jira Project Security findings and Vulnerabilities Accounting AEDX Amy's Design…" at bounding box center [651, 243] width 324 height 136
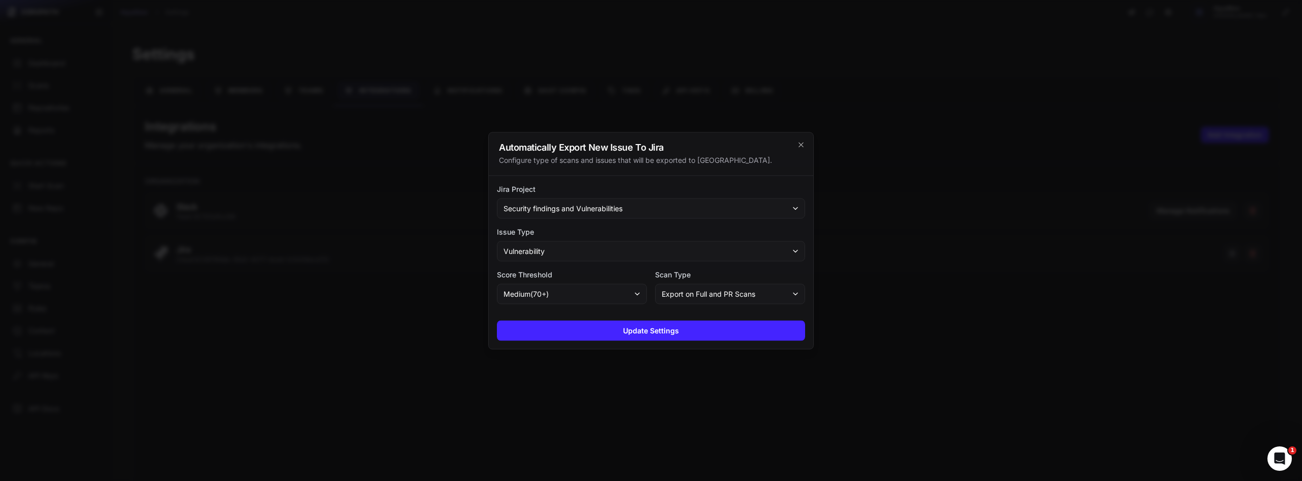
click at [339, 36] on div at bounding box center [651, 240] width 1302 height 481
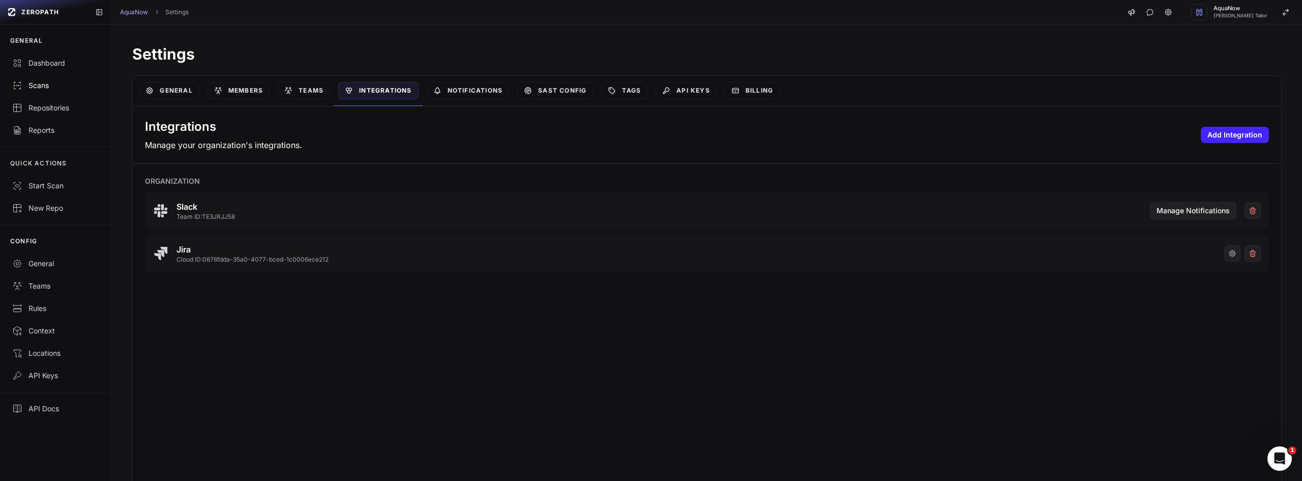
click at [53, 82] on div "Scans" at bounding box center [55, 85] width 87 height 10
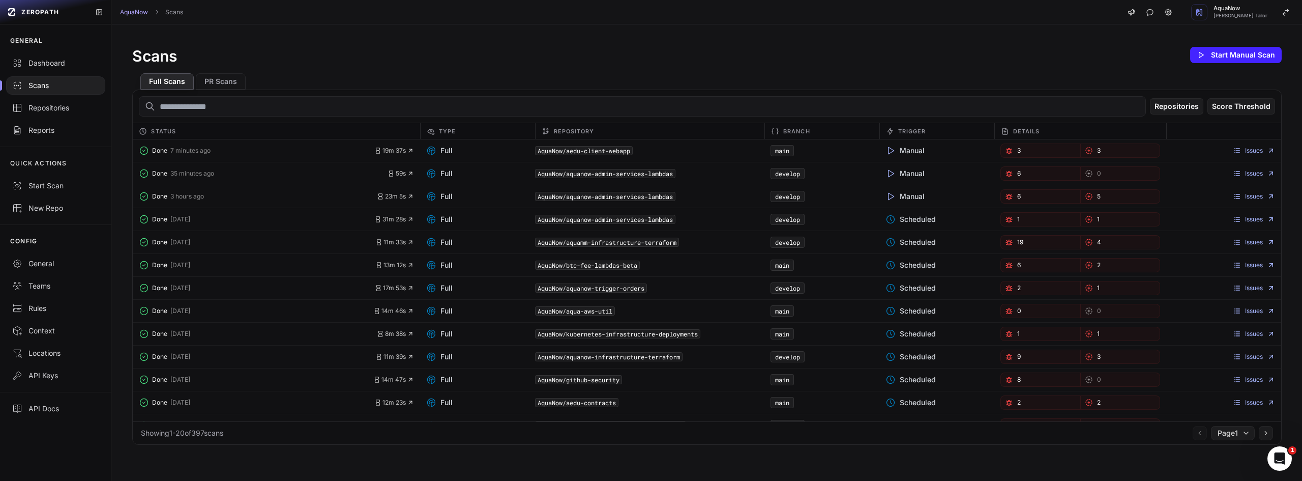
click at [642, 151] on link "3" at bounding box center [1040, 150] width 80 height 14
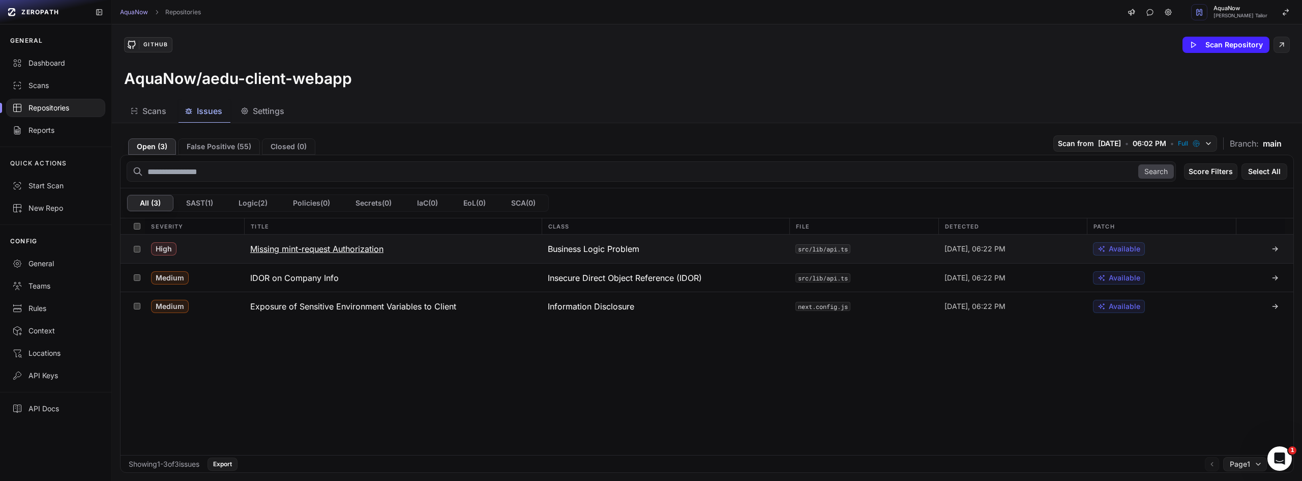
click at [440, 256] on button "Missing mint-request Authorization" at bounding box center [393, 248] width 298 height 28
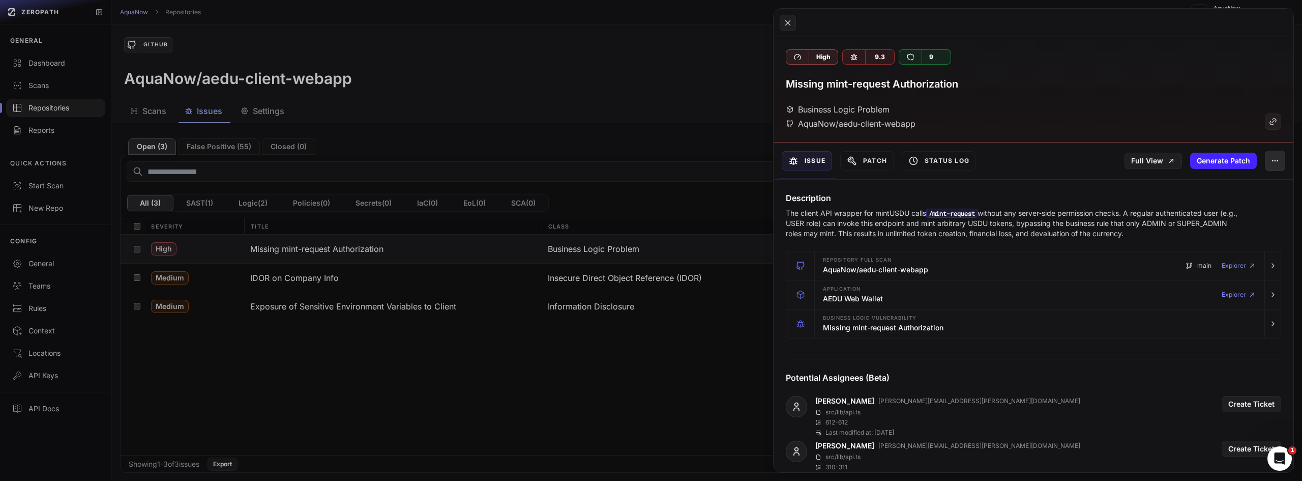
click at [642, 162] on button "button" at bounding box center [1275, 161] width 20 height 20
click at [642, 235] on div "Export to Jira" at bounding box center [1220, 236] width 109 height 24
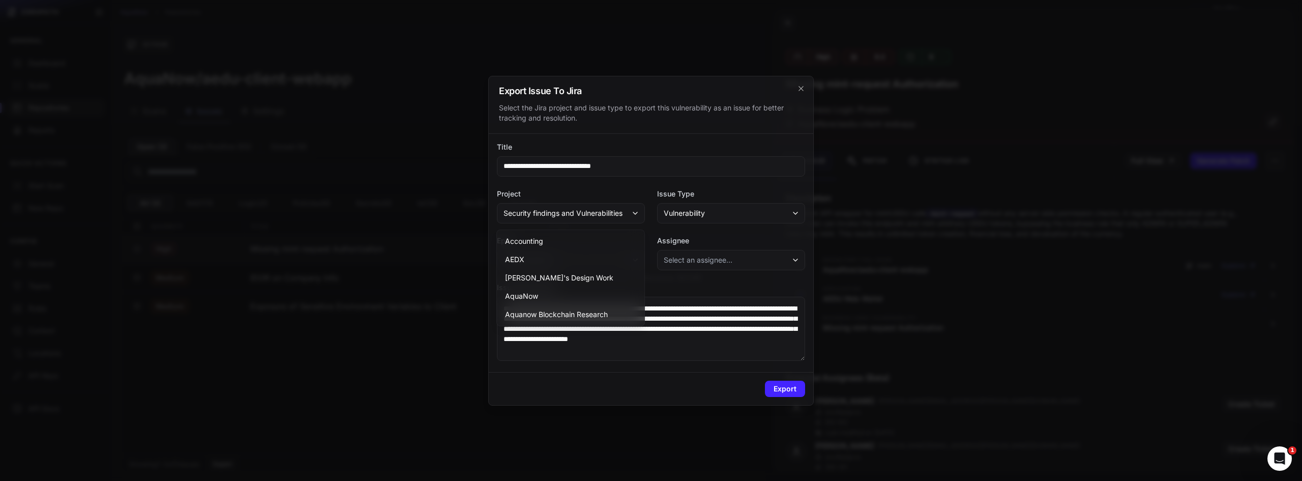
click at [642, 235] on label "Assignee" at bounding box center [731, 240] width 148 height 10
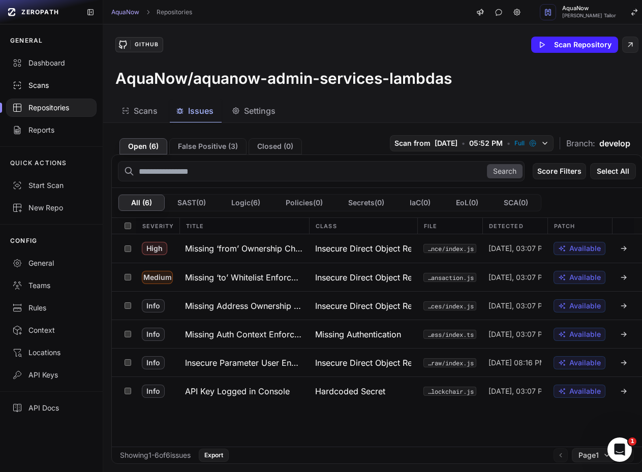
click at [46, 88] on div "Scans" at bounding box center [51, 85] width 78 height 10
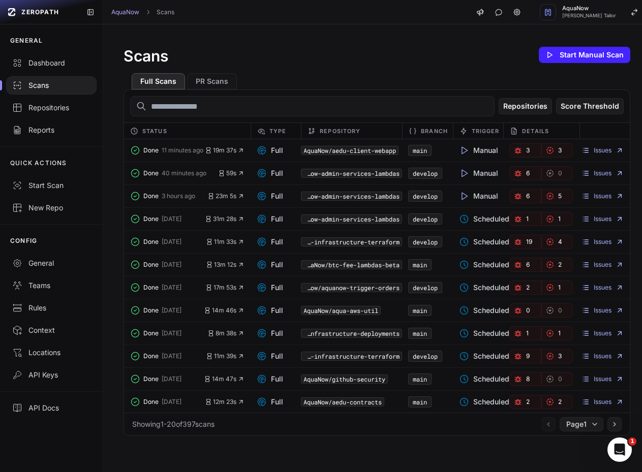
click at [516, 150] on icon "button" at bounding box center [518, 150] width 8 height 8
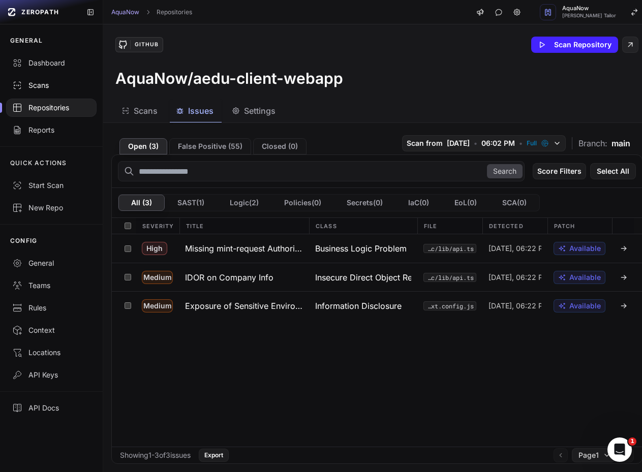
click at [37, 91] on link "Scans" at bounding box center [51, 85] width 103 height 22
